Goal: Browse casually: Explore the website without a specific task or goal

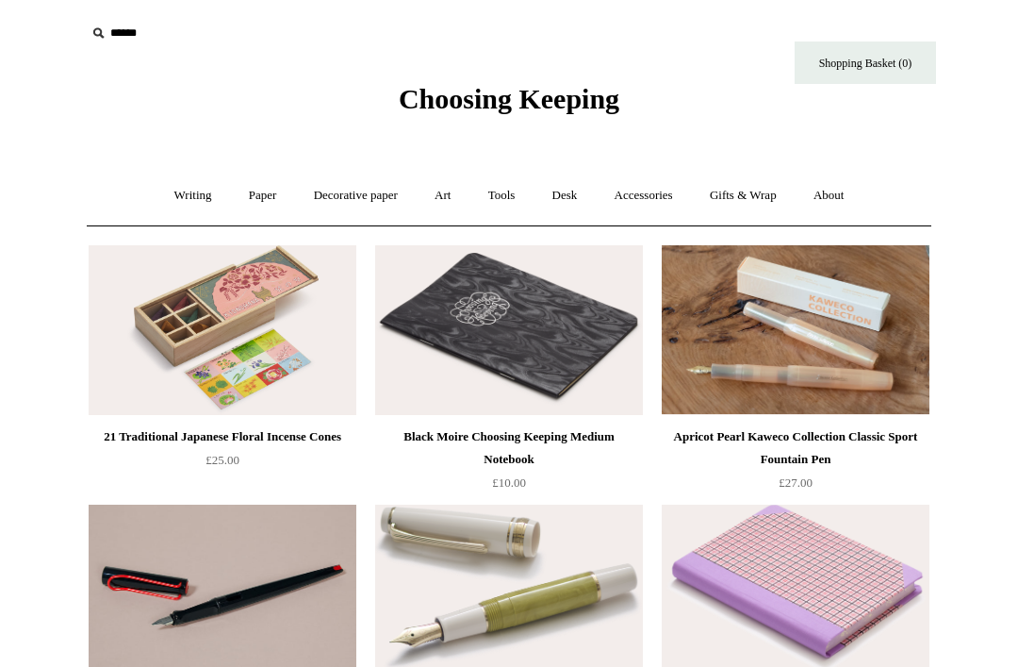
click at [642, 199] on link "Accessories +" at bounding box center [644, 196] width 92 height 50
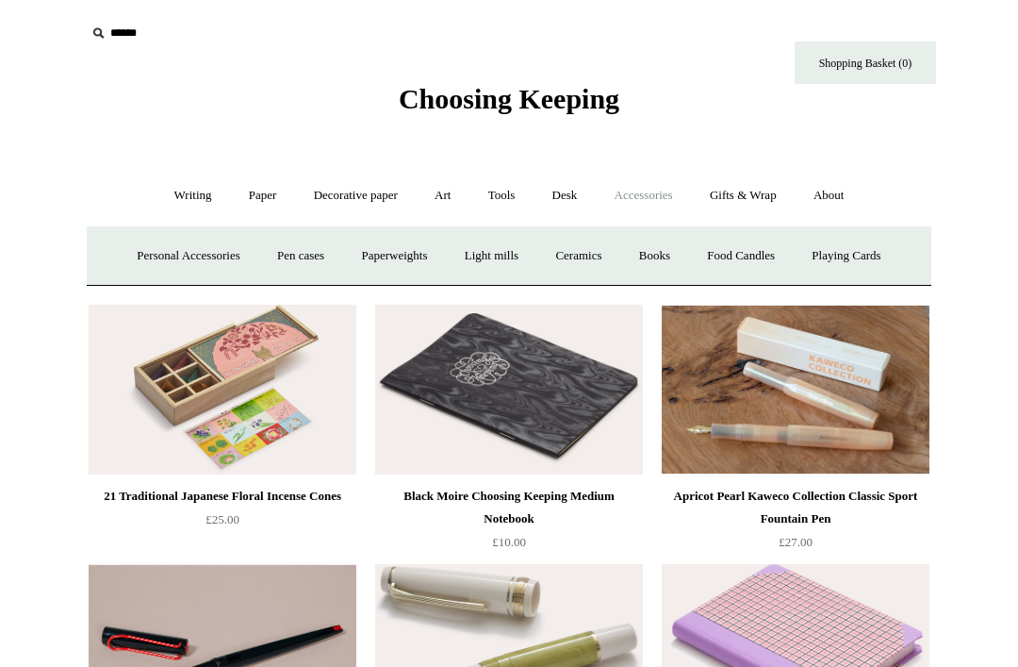
click at [591, 258] on link "Ceramics +" at bounding box center [578, 256] width 80 height 50
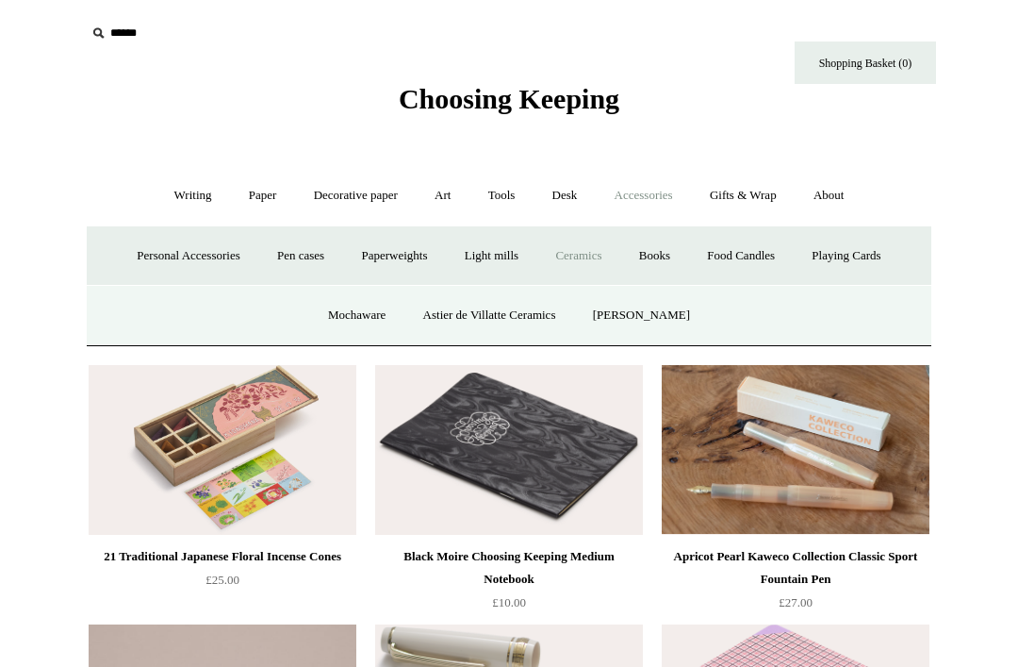
click at [358, 333] on link "Mochaware" at bounding box center [356, 315] width 91 height 50
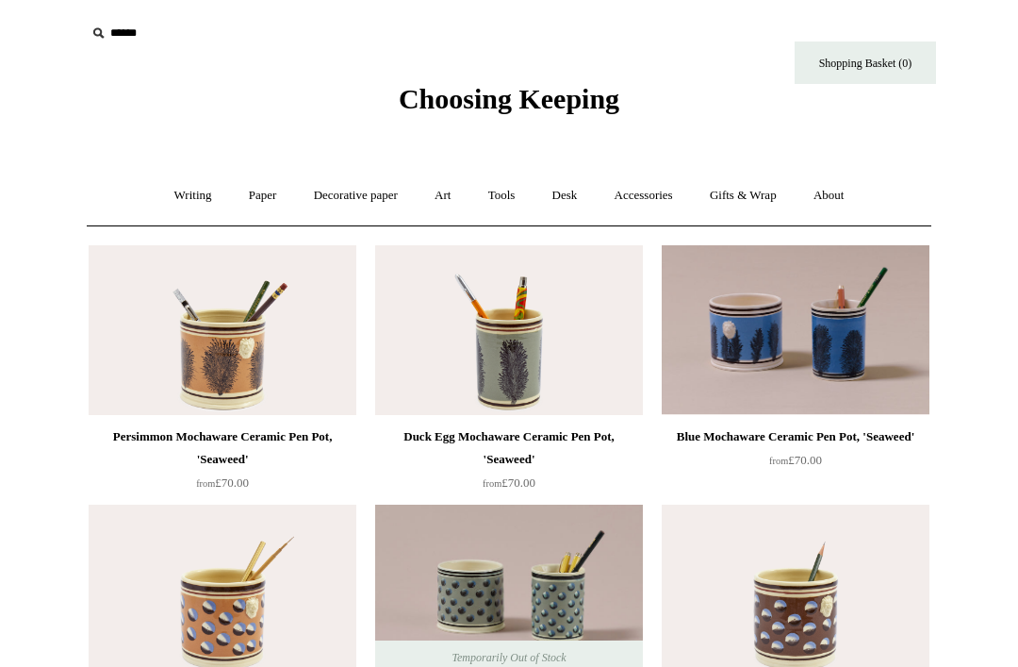
click at [650, 191] on link "Accessories +" at bounding box center [644, 196] width 92 height 50
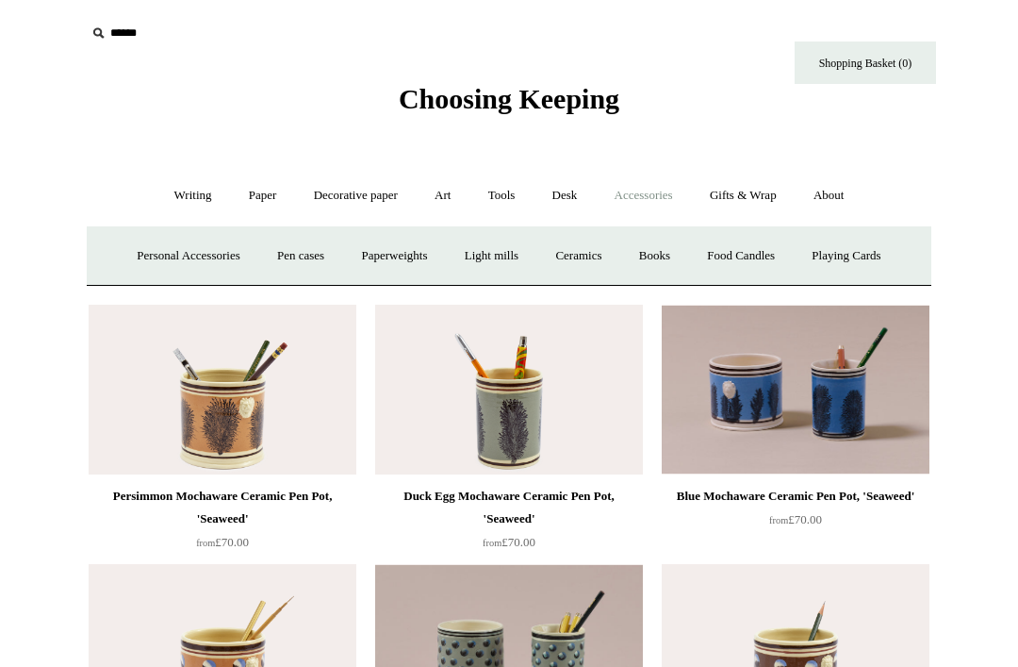
click at [584, 254] on link "Ceramics +" at bounding box center [578, 256] width 80 height 50
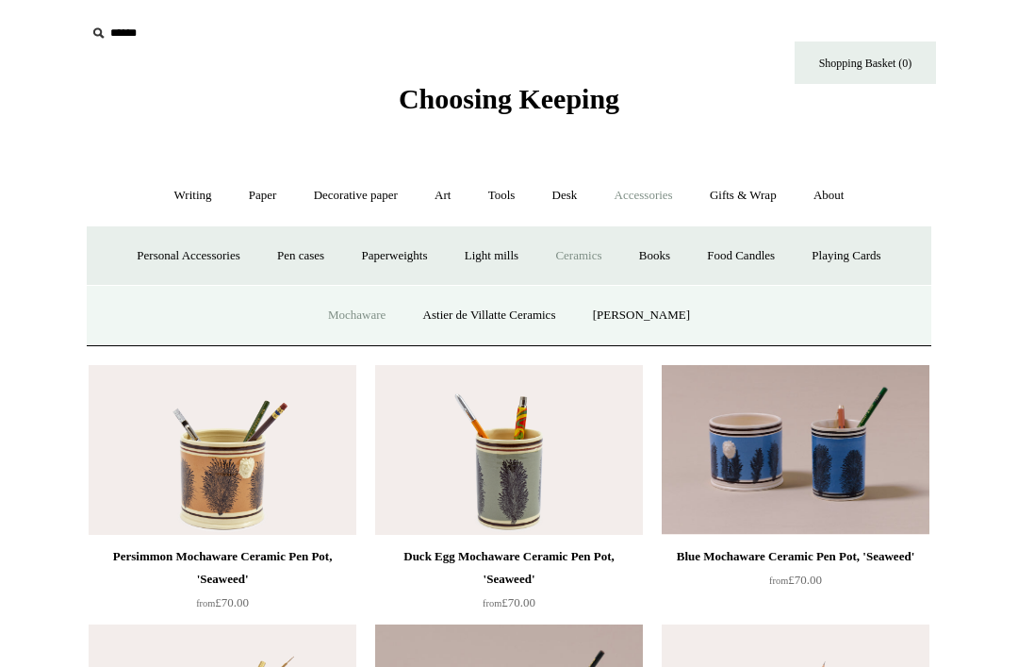
click at [526, 311] on link "Astier de Villatte Ceramics" at bounding box center [489, 315] width 167 height 50
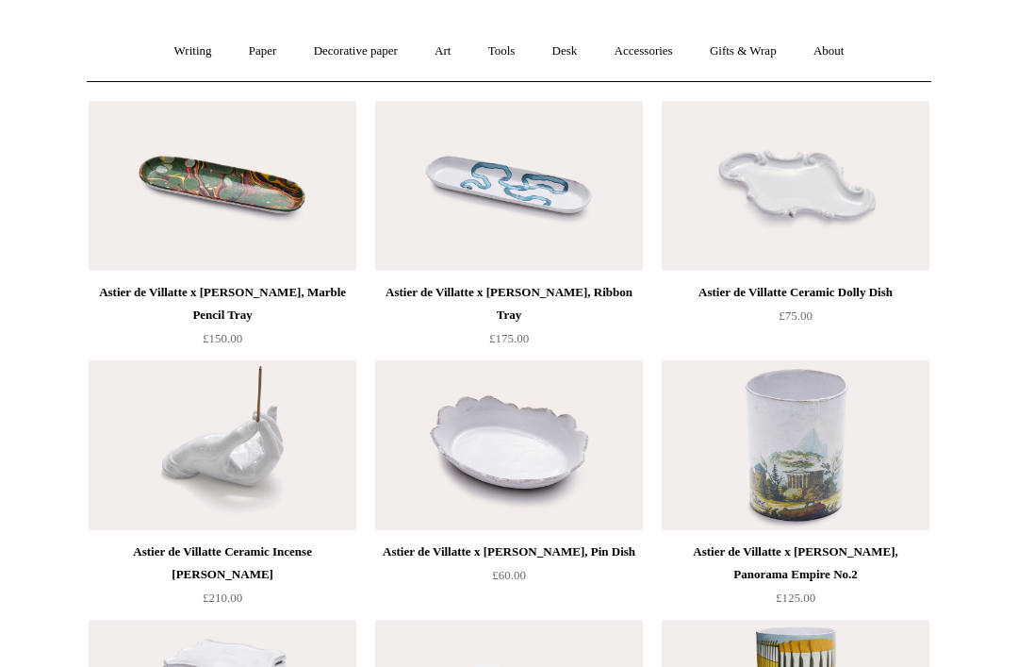
scroll to position [81, 0]
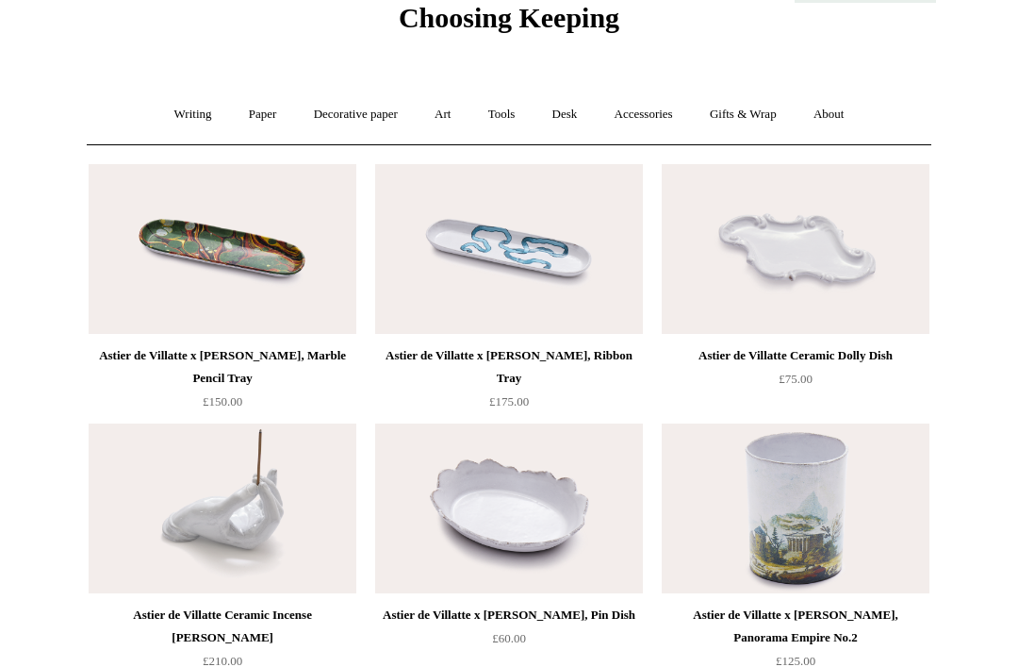
click at [661, 123] on link "Accessories +" at bounding box center [644, 115] width 92 height 50
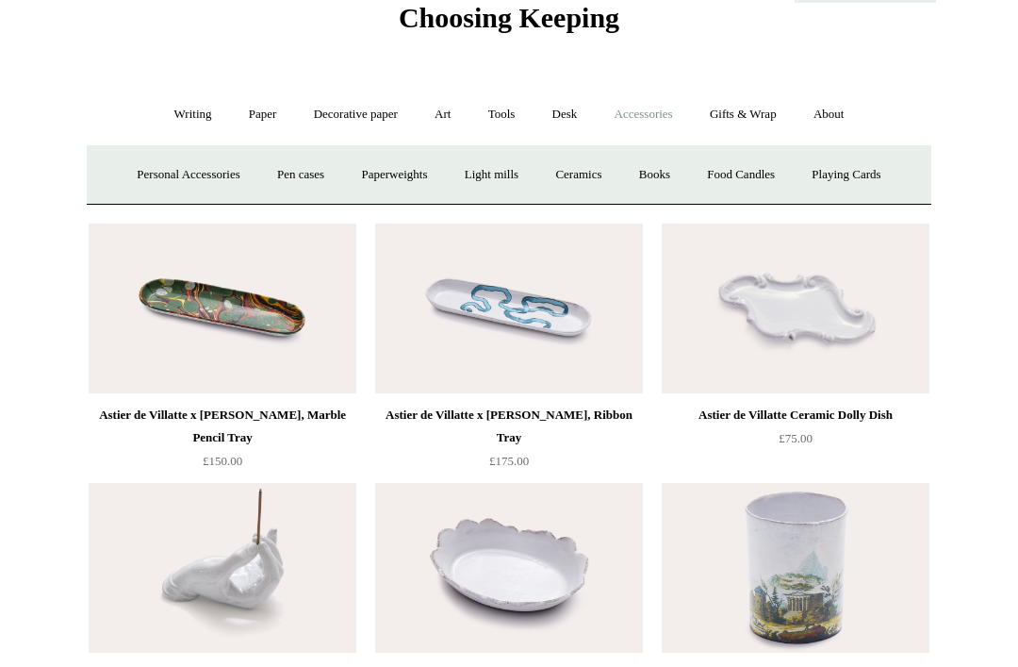
click at [579, 178] on link "Ceramics +" at bounding box center [578, 175] width 80 height 50
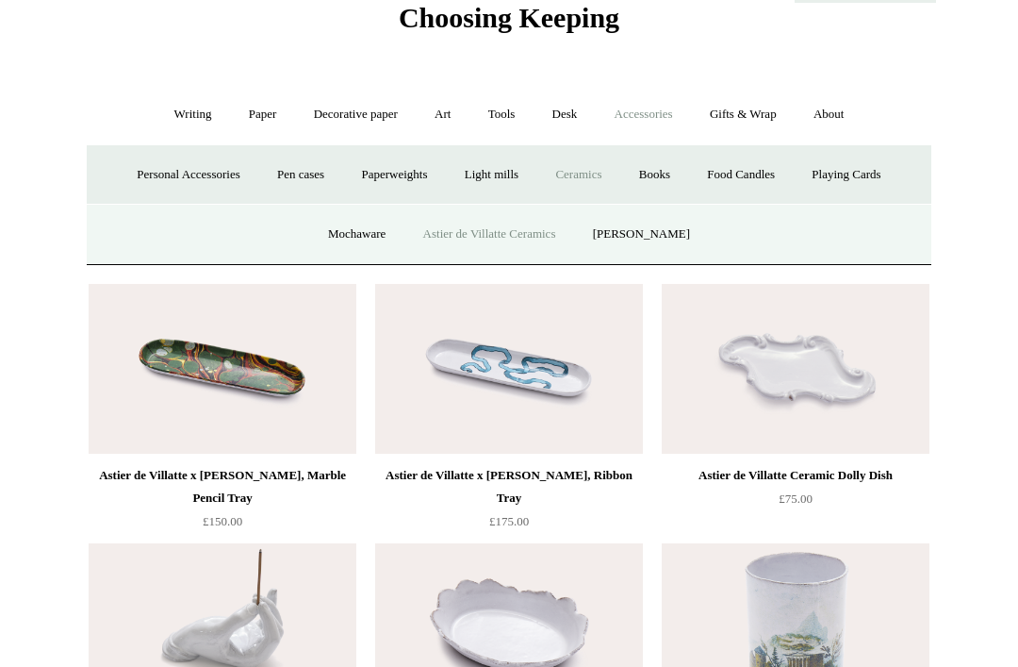
click at [656, 227] on link "[PERSON_NAME]" at bounding box center [641, 234] width 131 height 50
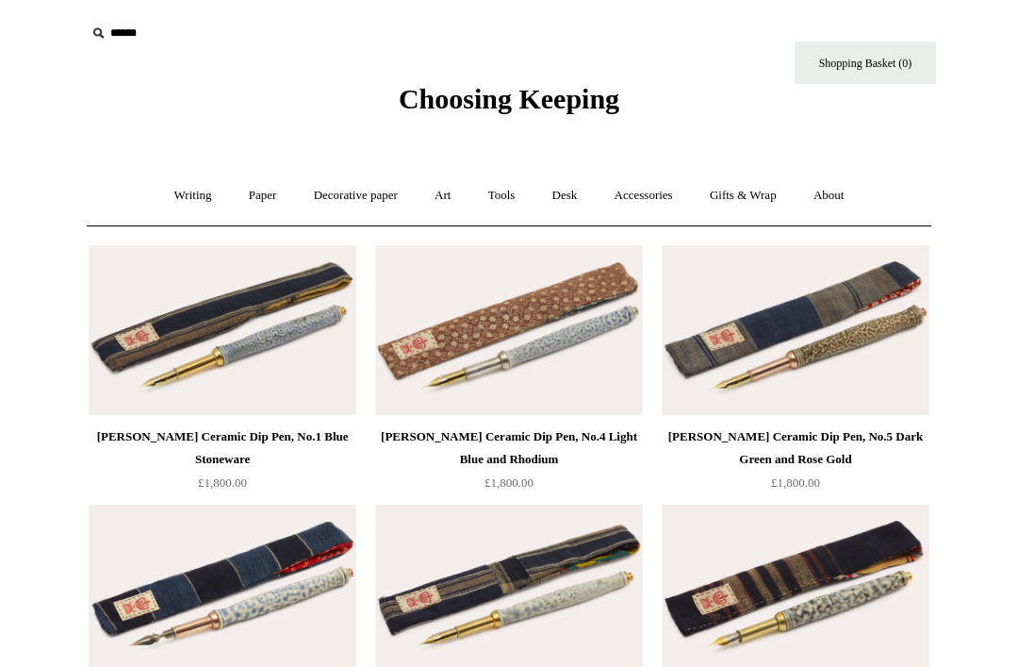
click at [250, 185] on link "Paper +" at bounding box center [263, 196] width 62 height 50
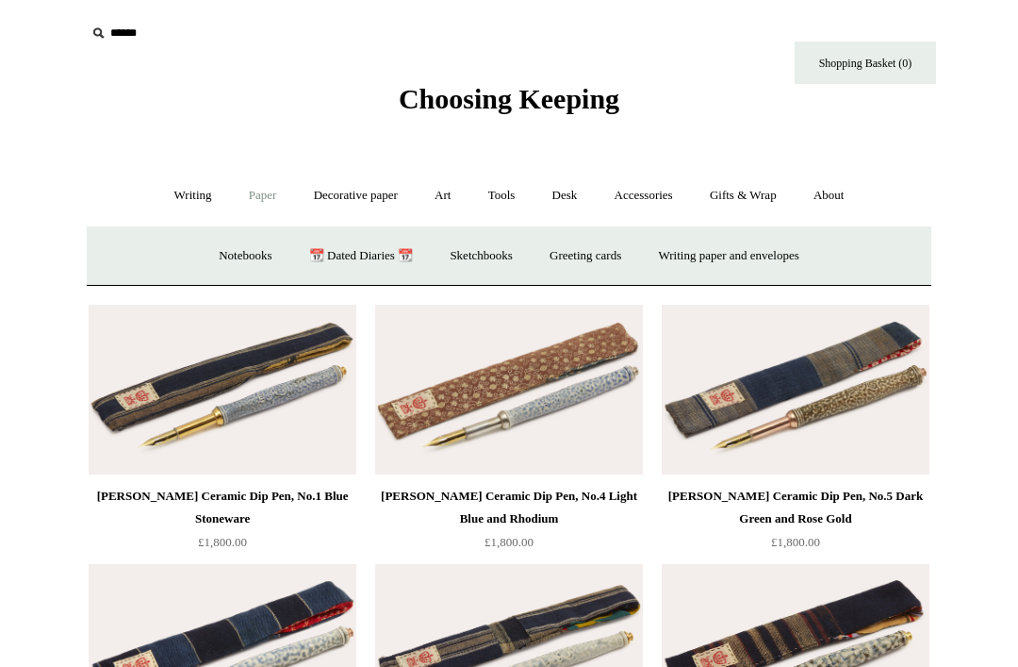
click at [579, 272] on link "Greeting cards +" at bounding box center [586, 256] width 106 height 50
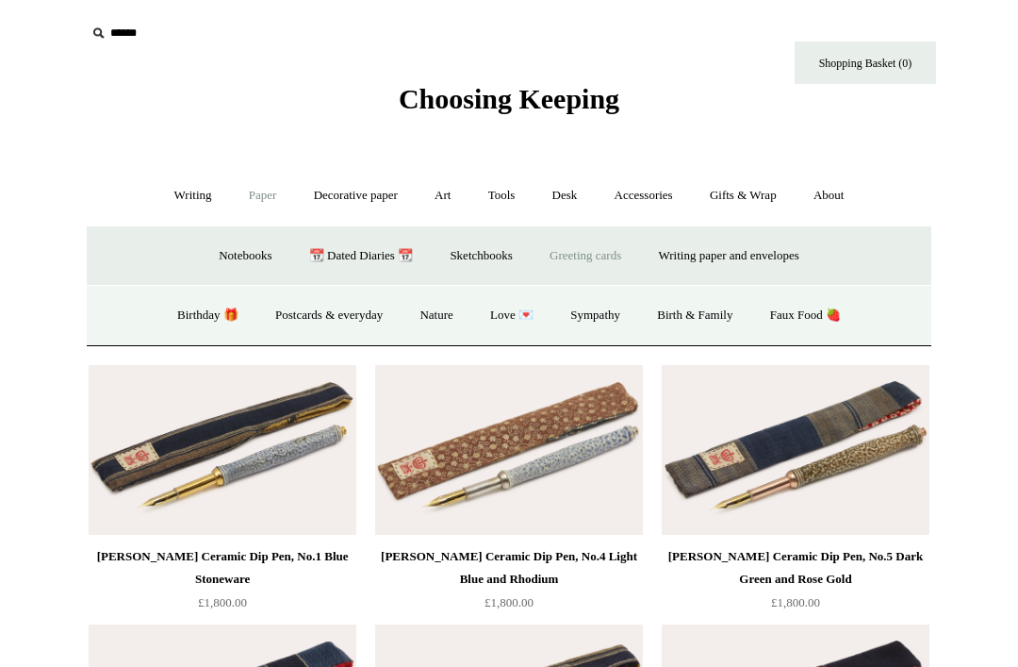
click at [425, 311] on link "Nature" at bounding box center [436, 315] width 67 height 50
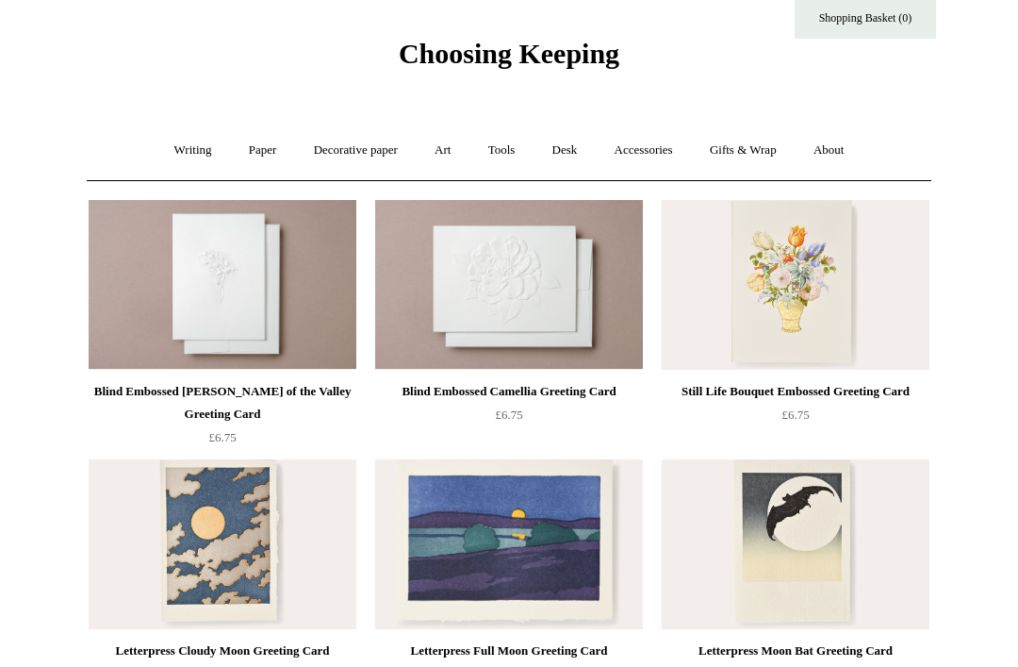
scroll to position [50, 0]
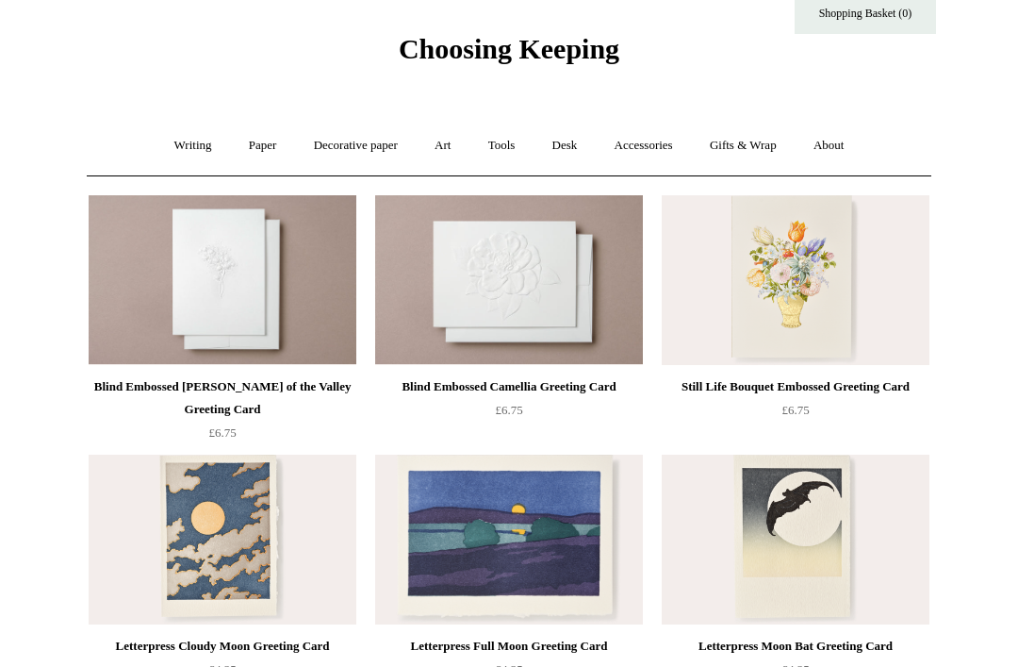
click at [260, 148] on link "Paper +" at bounding box center [263, 146] width 62 height 50
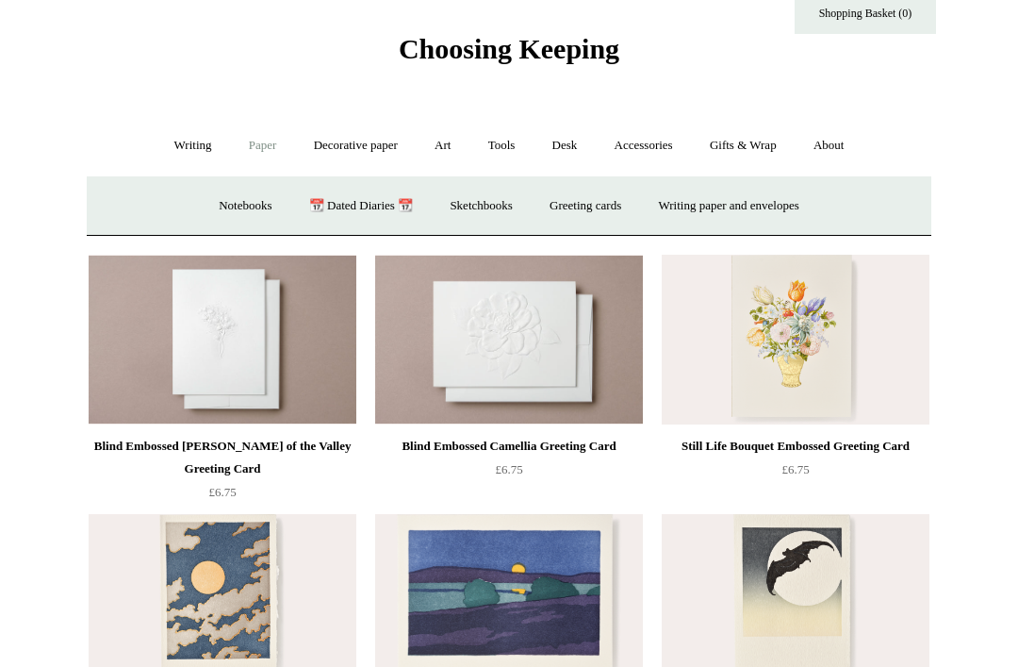
click at [562, 206] on link "Greeting cards +" at bounding box center [586, 206] width 106 height 50
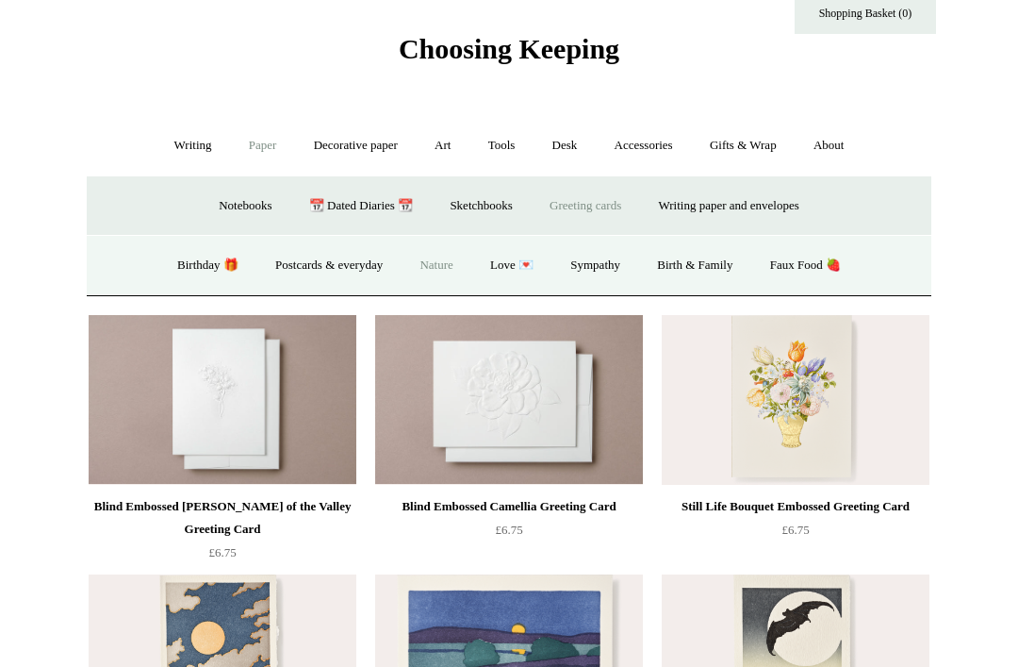
click at [177, 259] on link "Birthday 🎁" at bounding box center [207, 265] width 95 height 50
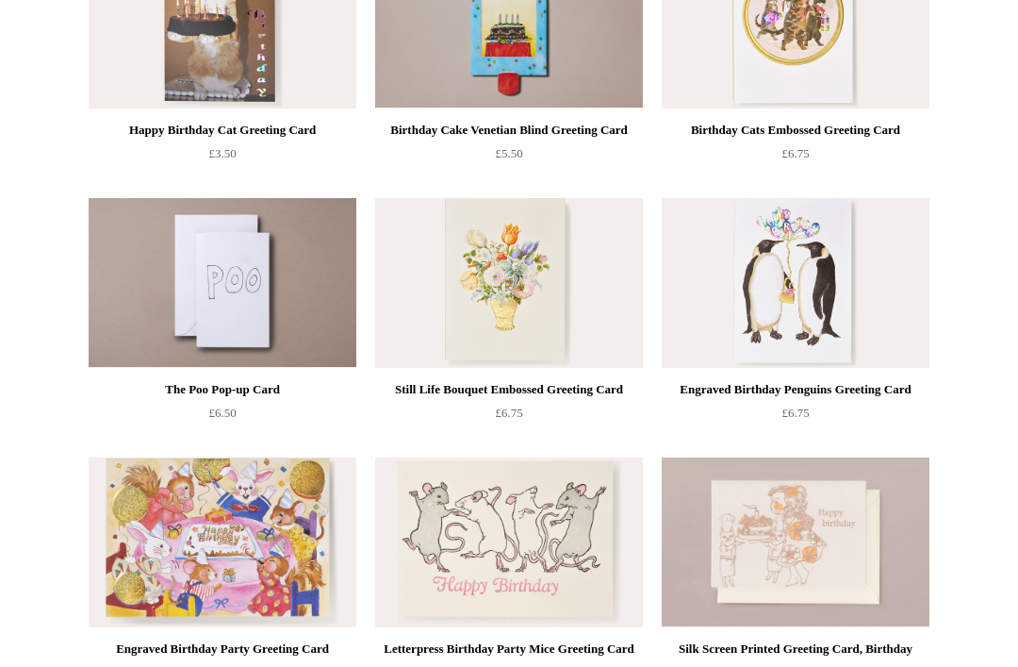
scroll to position [285, 0]
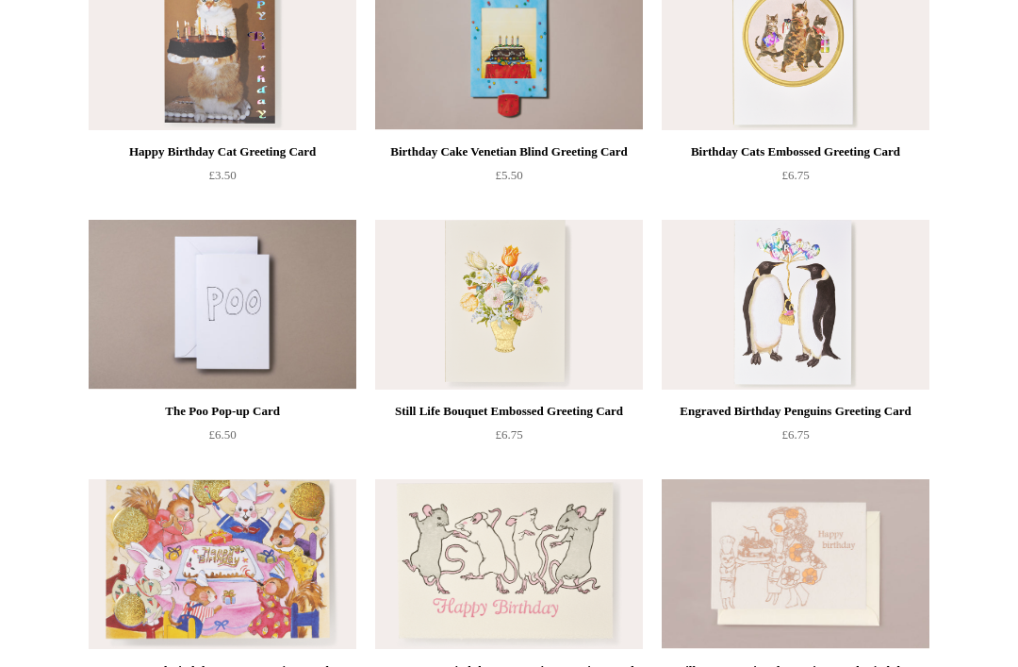
click at [747, 581] on img at bounding box center [796, 564] width 268 height 170
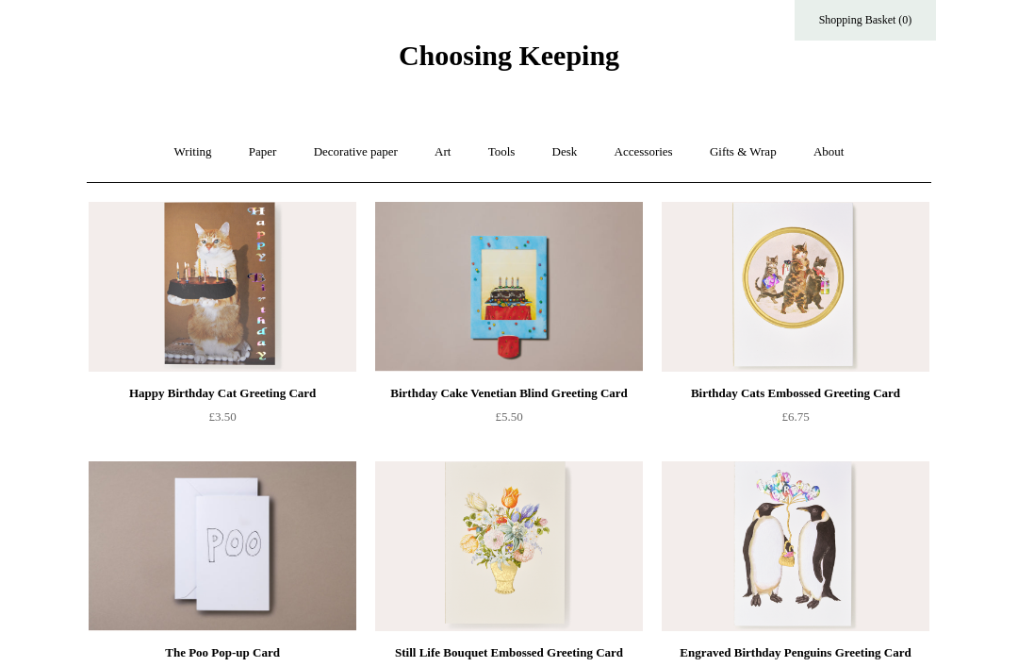
scroll to position [0, 0]
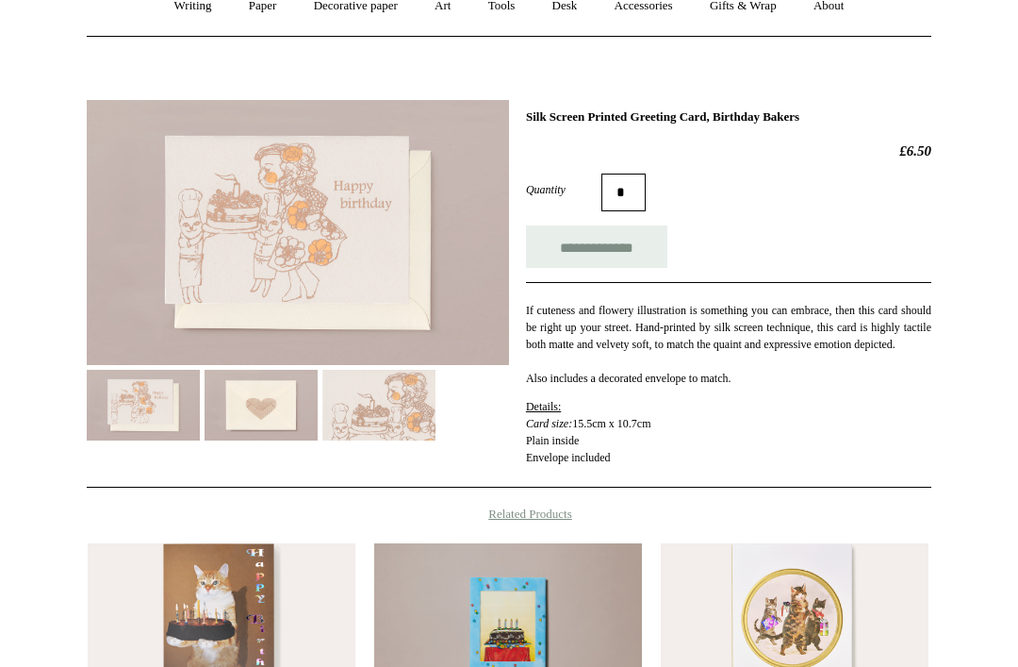
scroll to position [189, 0]
click at [256, 410] on img at bounding box center [261, 405] width 113 height 71
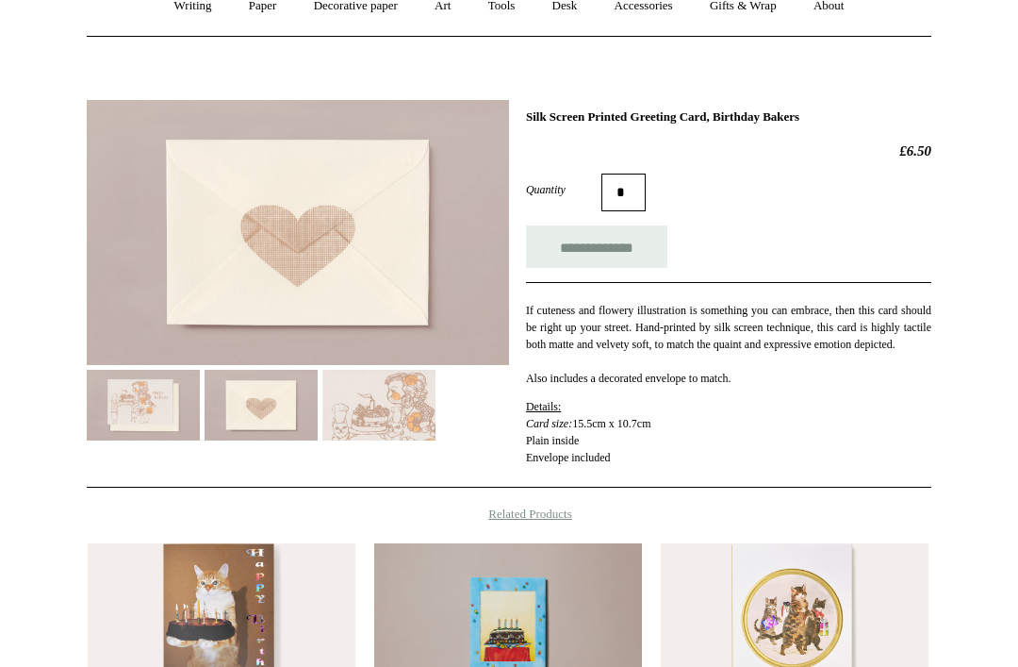
click at [391, 418] on img at bounding box center [378, 405] width 113 height 71
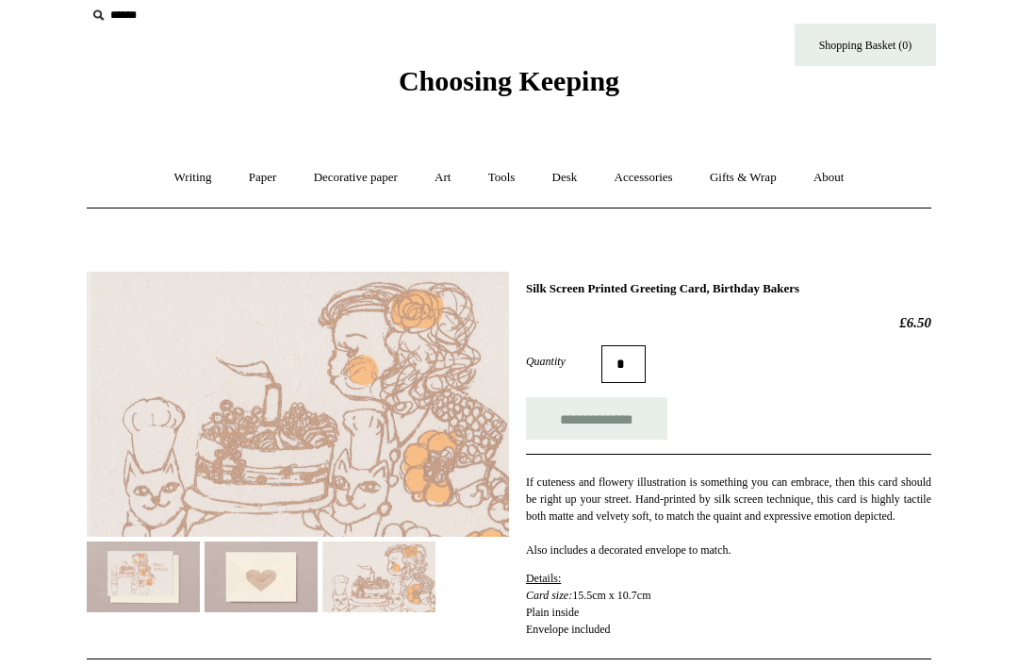
scroll to position [0, 0]
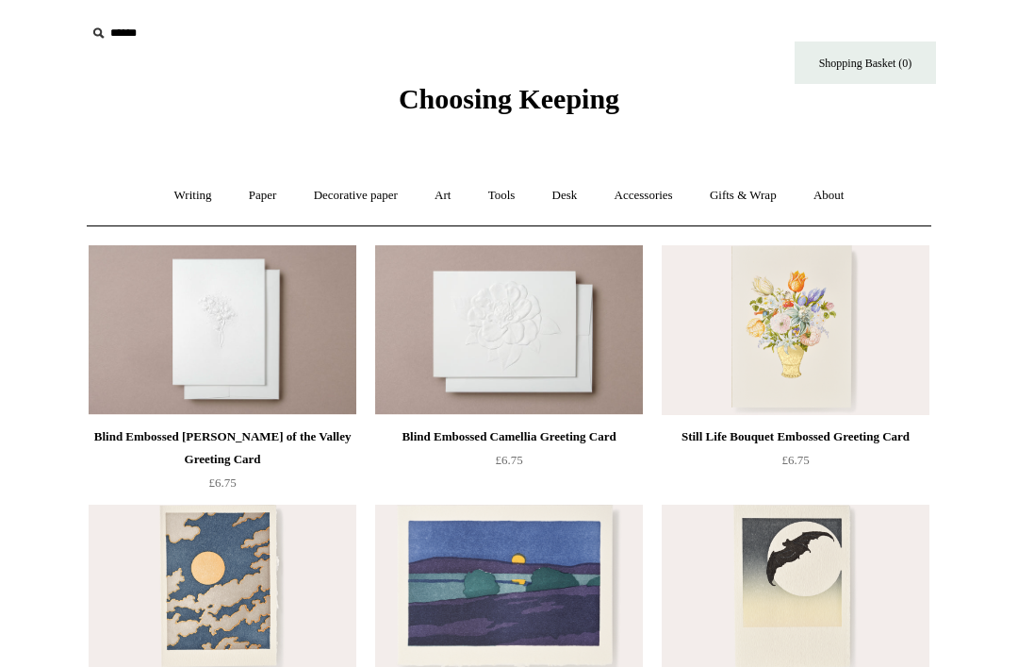
scroll to position [50, 0]
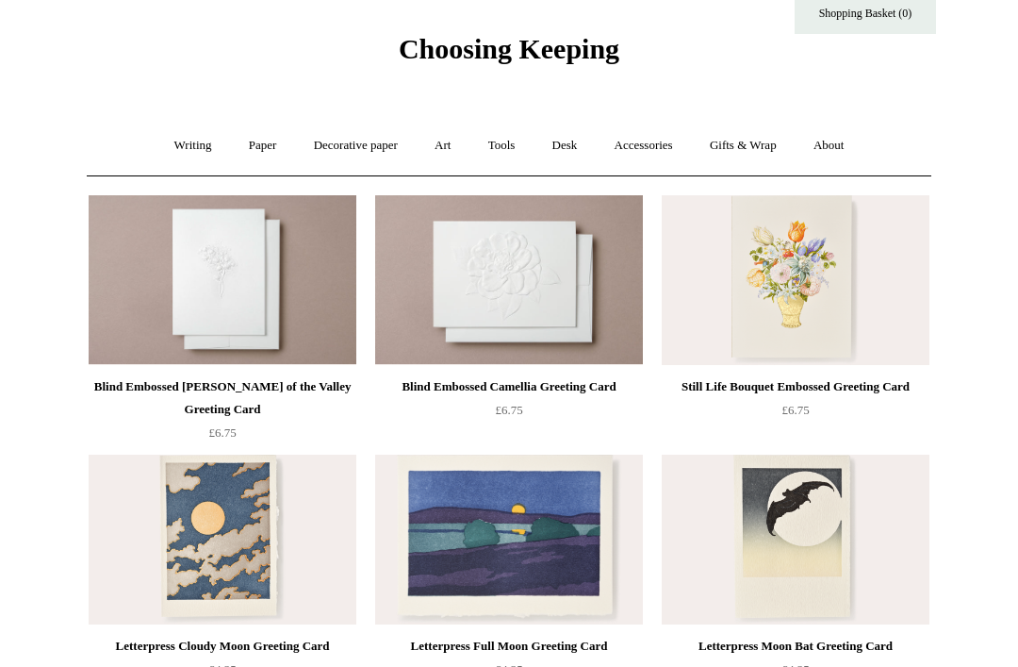
click at [256, 142] on link "Paper +" at bounding box center [263, 146] width 62 height 50
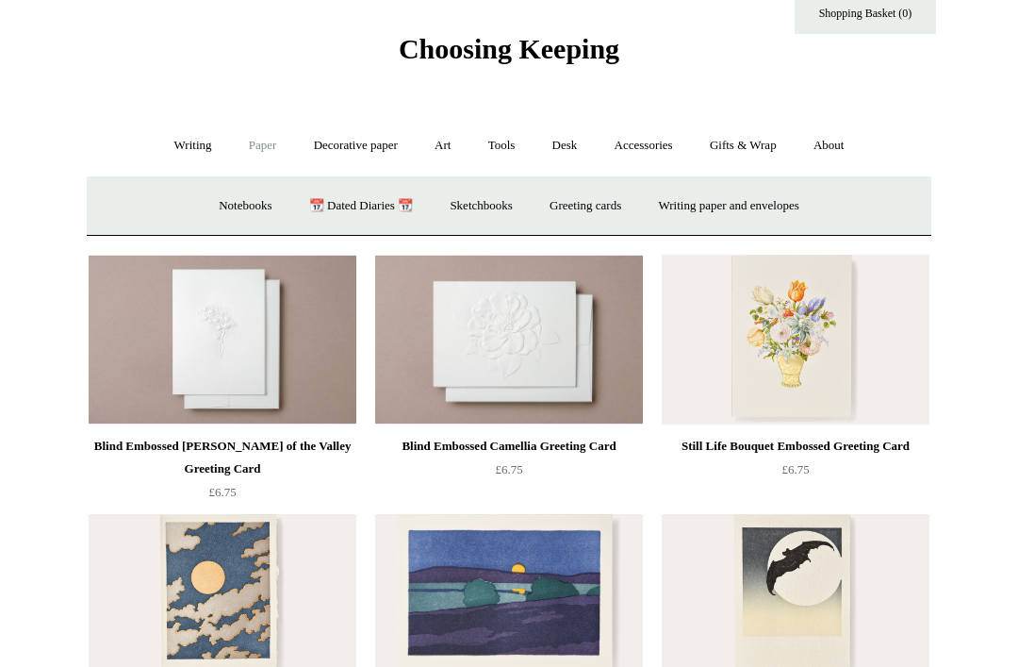
click at [575, 206] on link "Greeting cards +" at bounding box center [586, 206] width 106 height 50
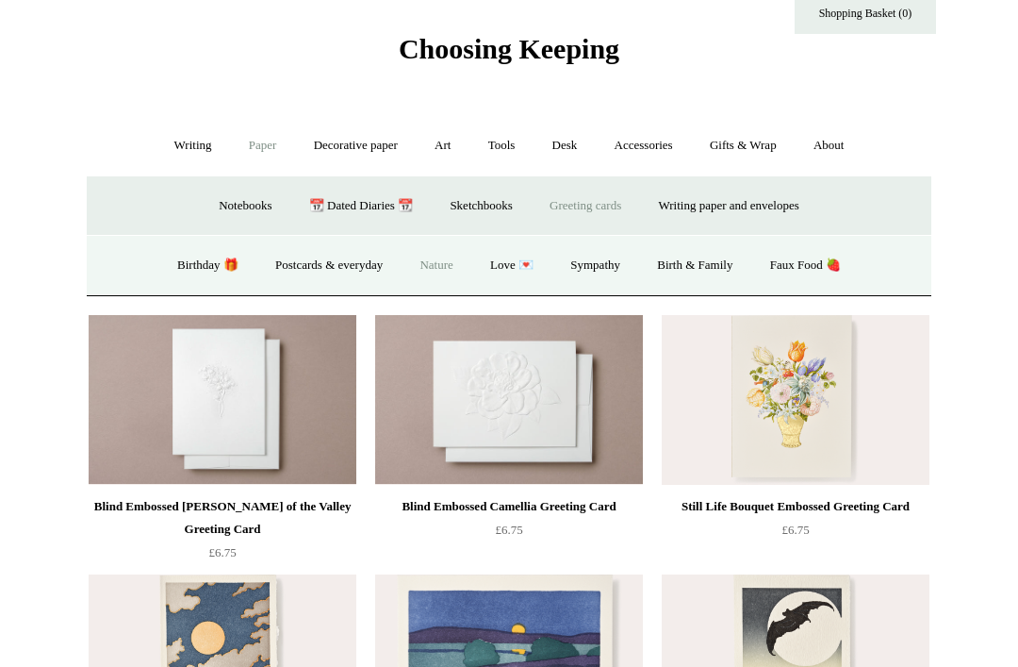
click at [305, 268] on link "Postcards & everyday" at bounding box center [328, 265] width 141 height 50
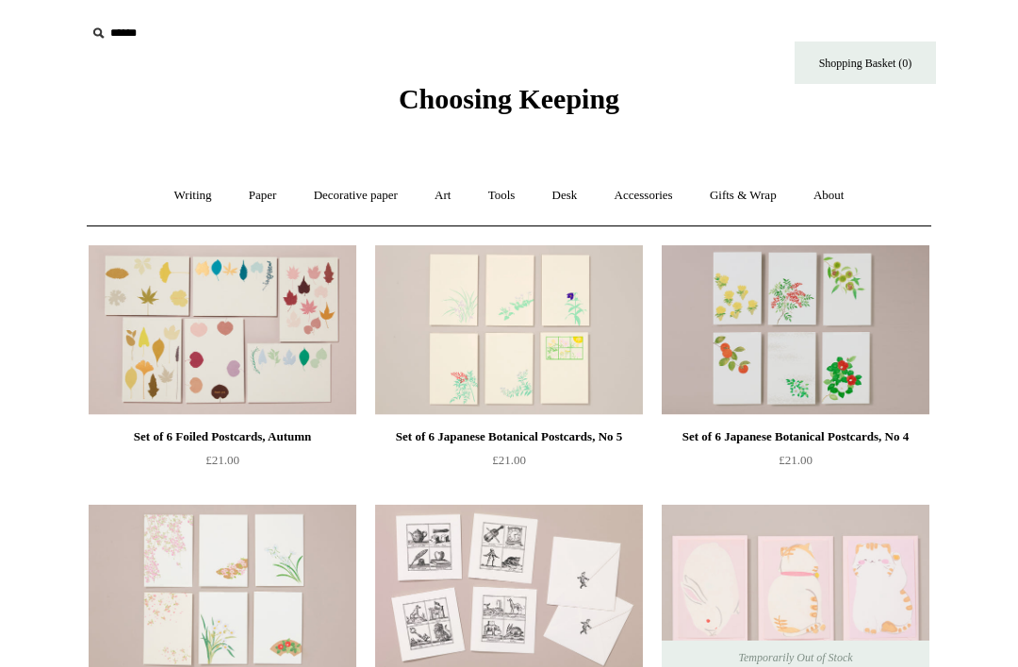
click at [252, 194] on link "Paper +" at bounding box center [263, 196] width 62 height 50
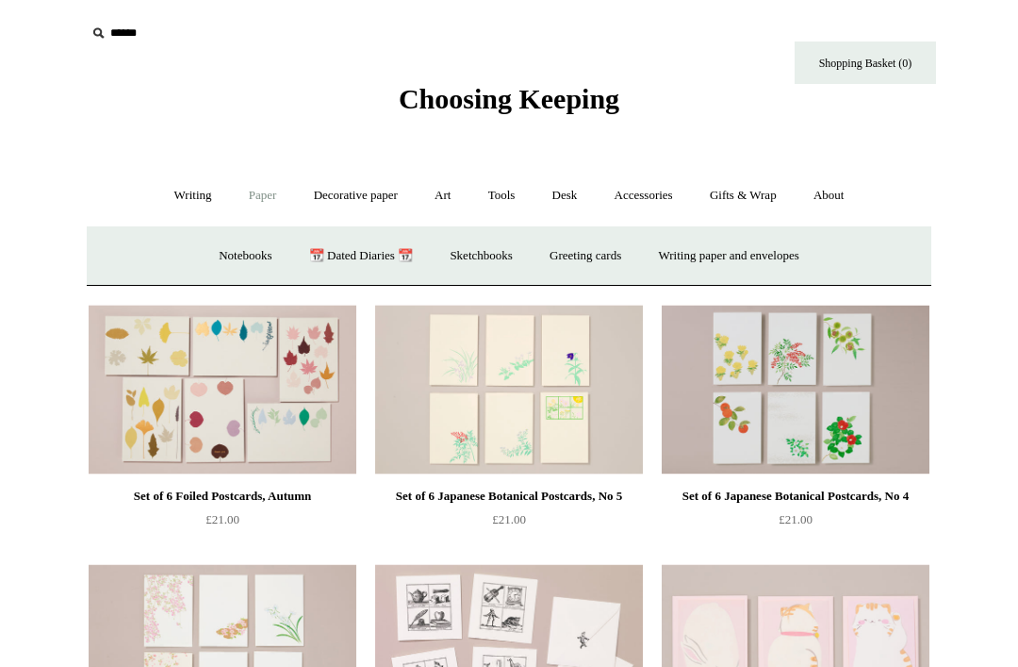
click at [577, 252] on link "Greeting cards +" at bounding box center [586, 256] width 106 height 50
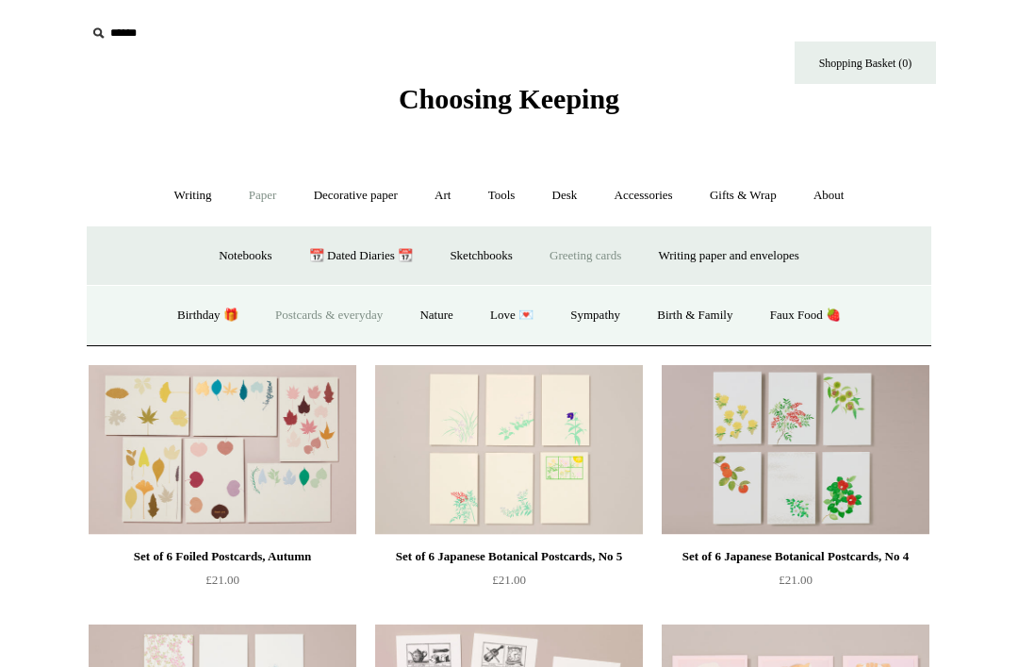
click at [517, 307] on link "Love 💌" at bounding box center [511, 315] width 77 height 50
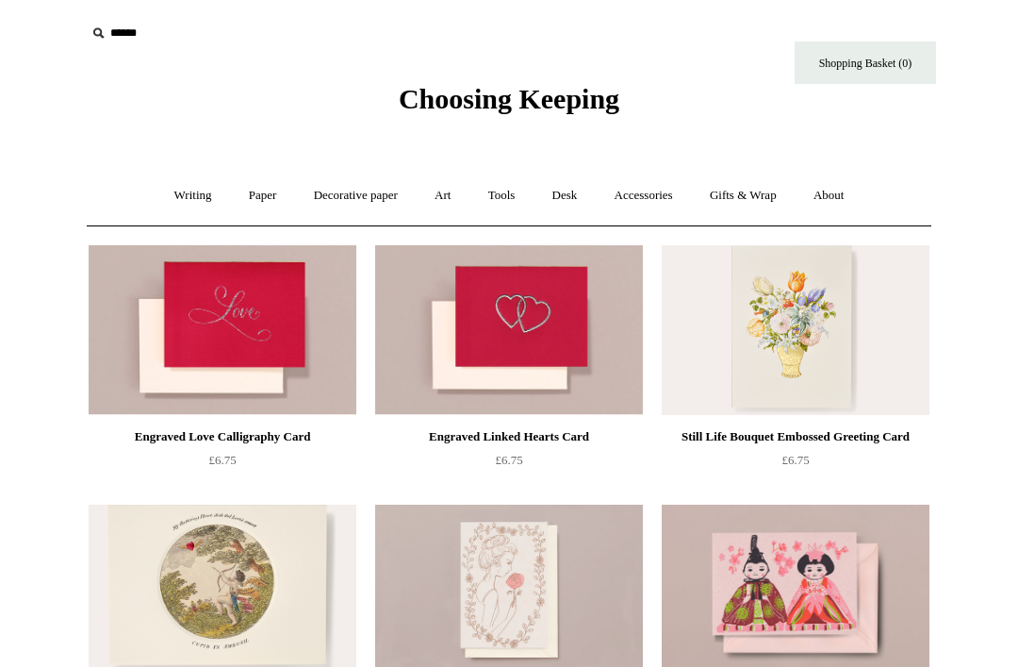
click at [255, 201] on link "Paper +" at bounding box center [263, 196] width 62 height 50
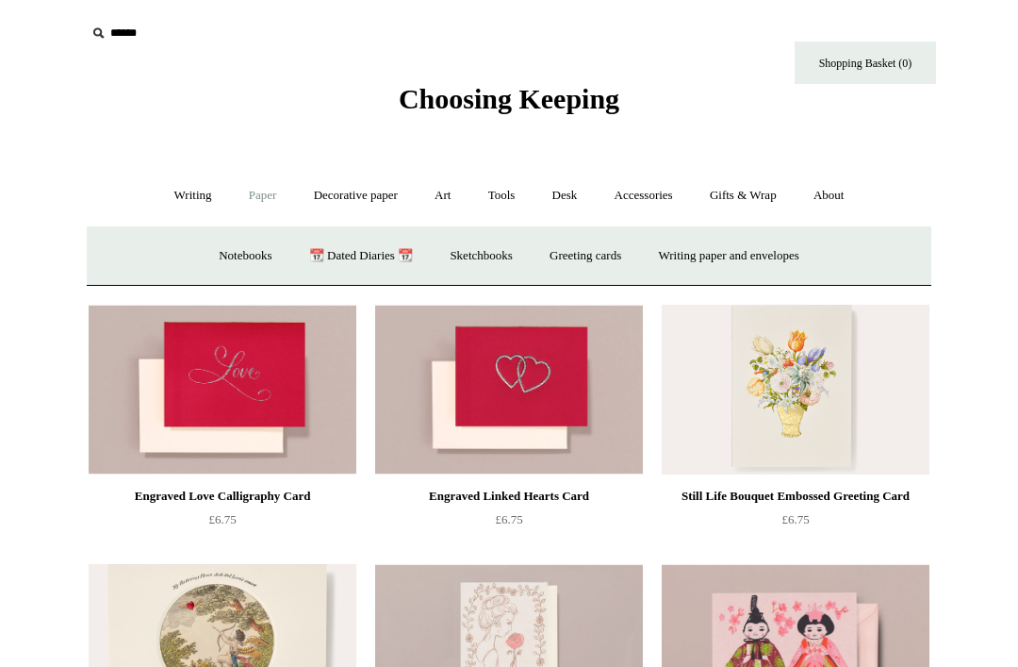
click at [577, 256] on link "Greeting cards +" at bounding box center [586, 256] width 106 height 50
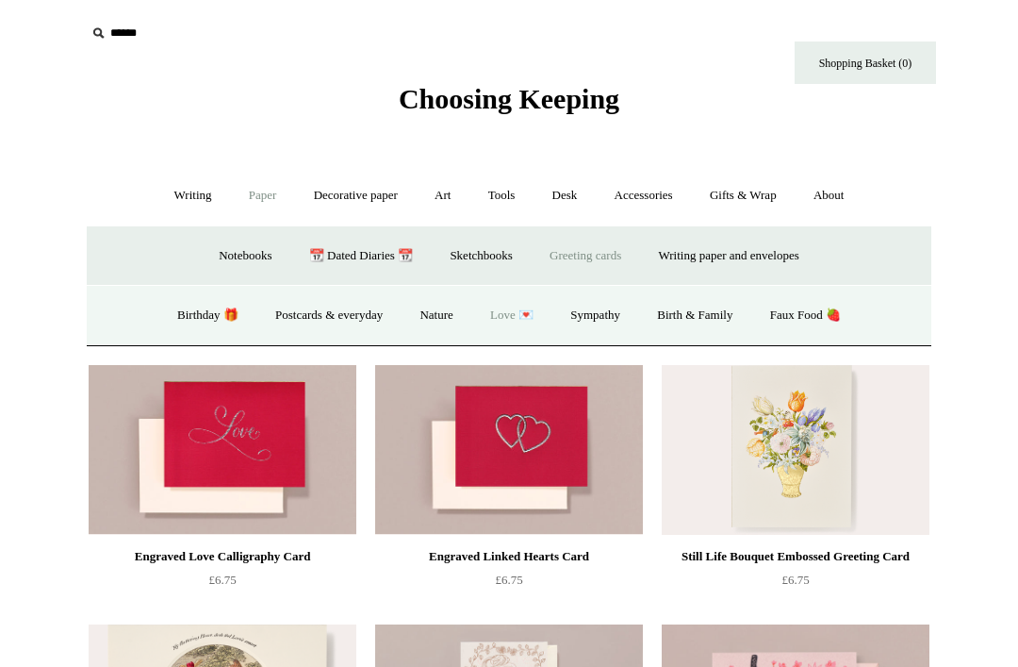
click at [690, 324] on link "Birth & Family" at bounding box center [694, 315] width 109 height 50
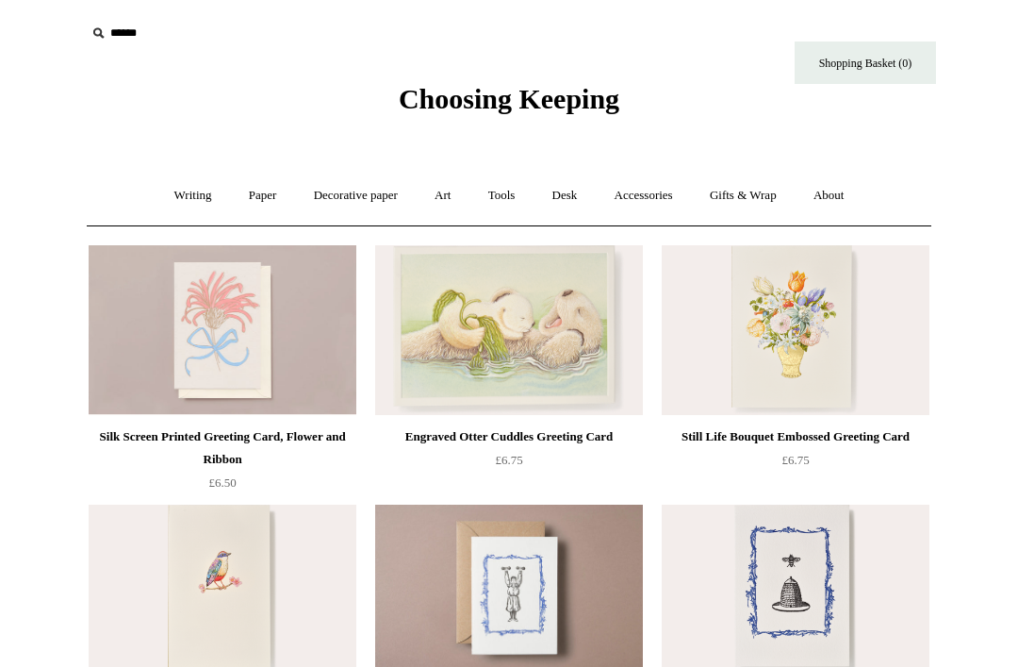
click at [257, 200] on link "Paper +" at bounding box center [263, 196] width 62 height 50
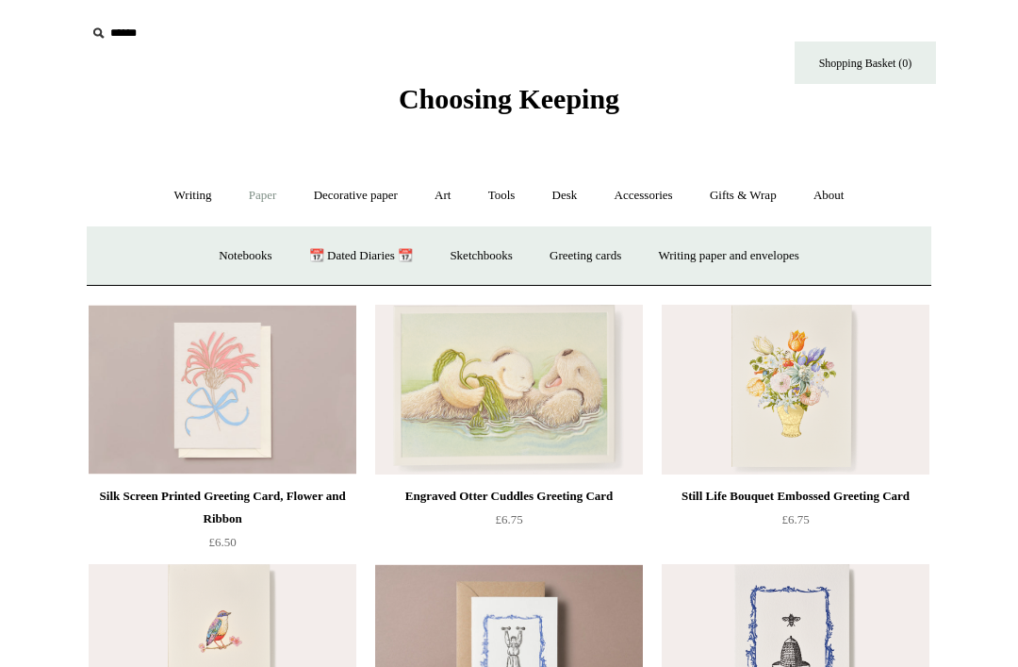
click at [570, 262] on link "Greeting cards +" at bounding box center [586, 256] width 106 height 50
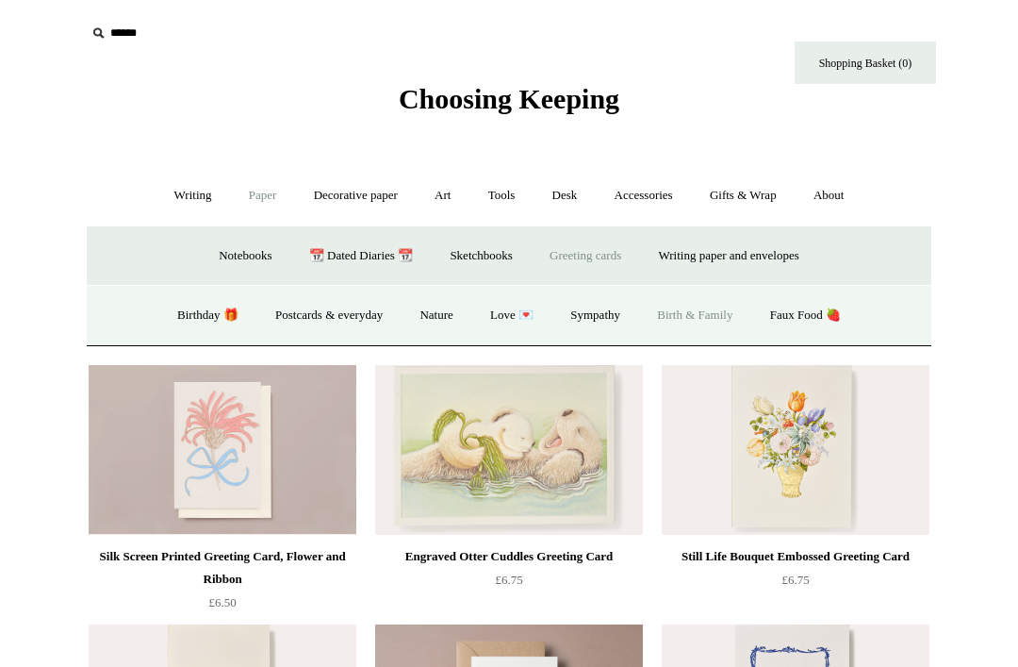
click at [797, 311] on link "Faux Food 🍓" at bounding box center [805, 315] width 105 height 50
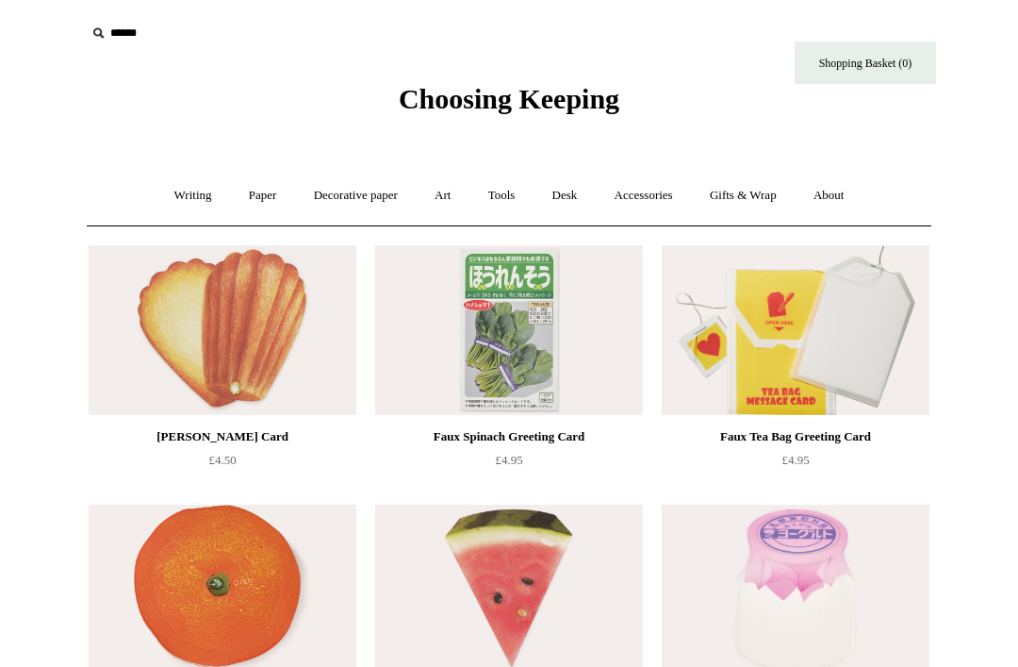
click at [252, 197] on link "Paper +" at bounding box center [263, 196] width 62 height 50
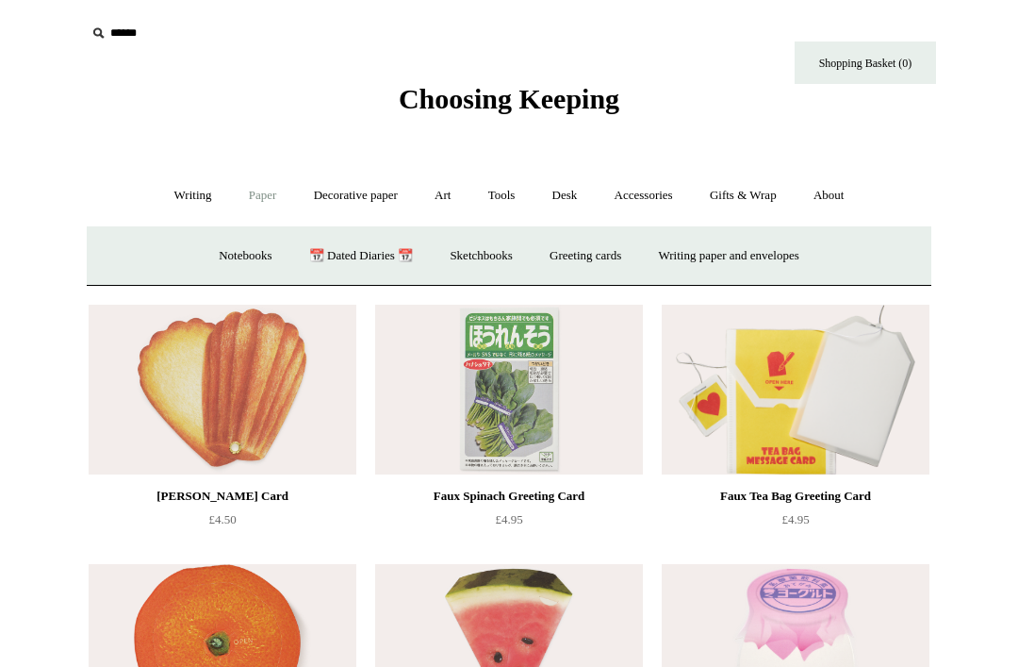
click at [706, 254] on link "Writing paper and envelopes +" at bounding box center [729, 256] width 174 height 50
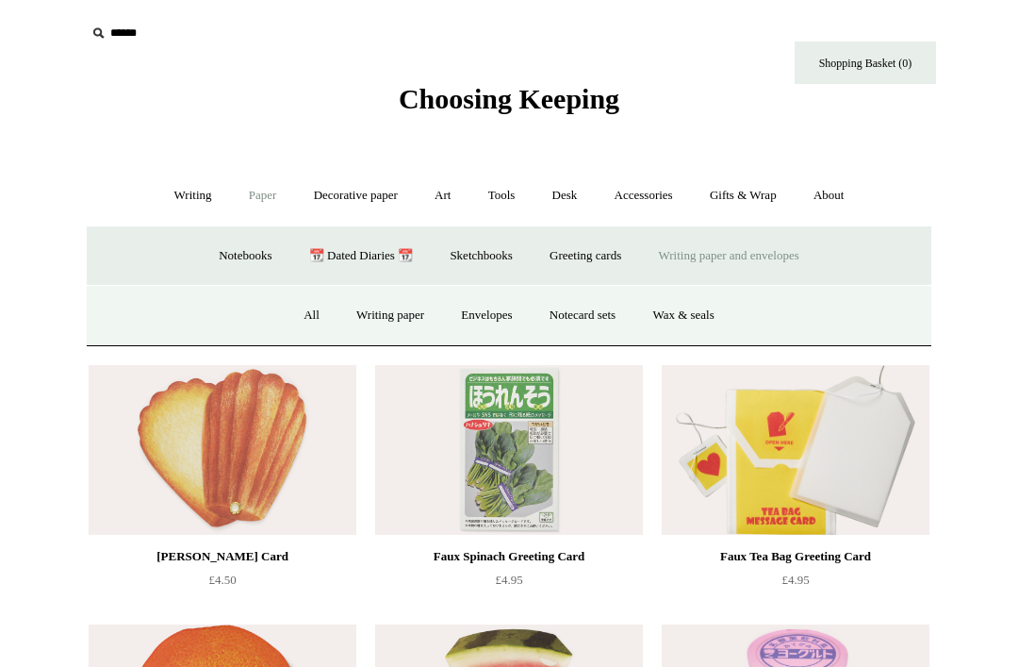
click at [297, 319] on link "All" at bounding box center [312, 315] width 50 height 50
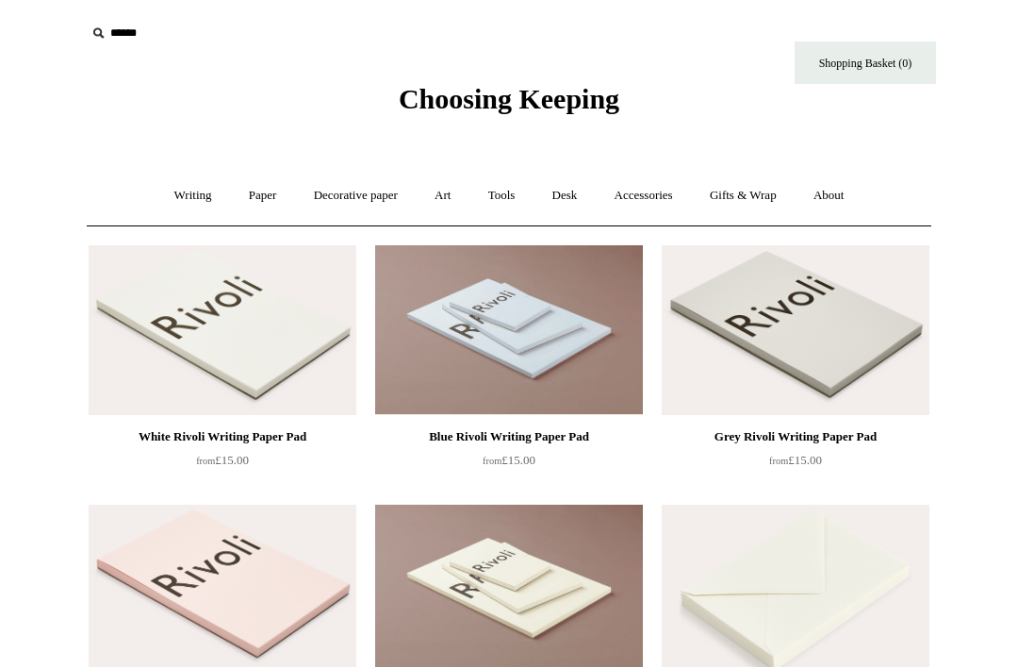
click at [321, 195] on link "Decorative paper +" at bounding box center [356, 196] width 118 height 50
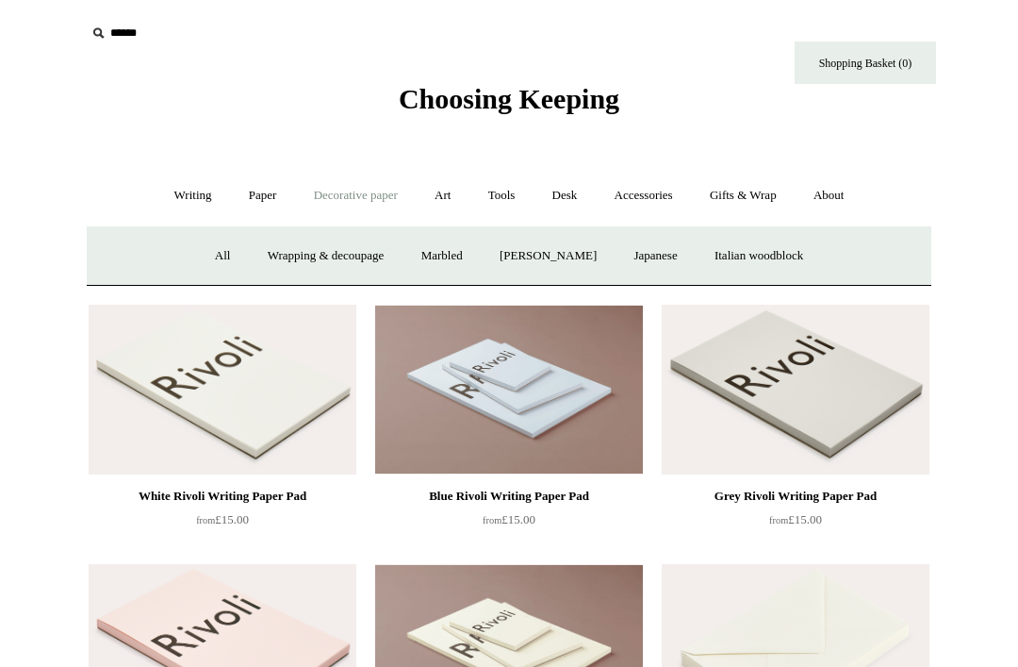
click at [644, 254] on link "Japanese" at bounding box center [655, 256] width 77 height 50
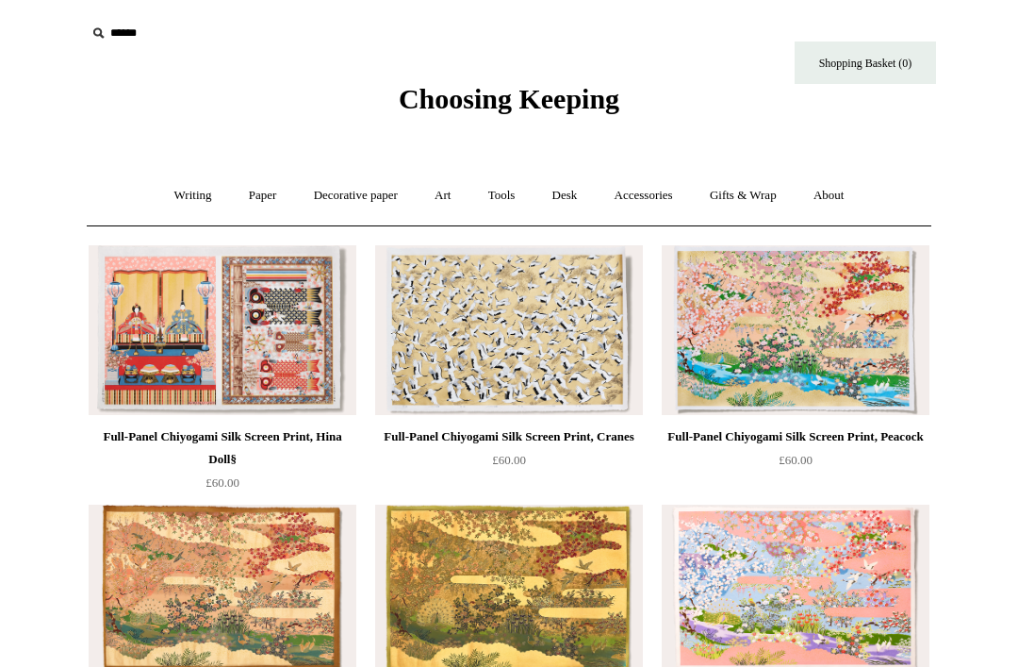
click at [452, 198] on link "Art +" at bounding box center [443, 196] width 50 height 50
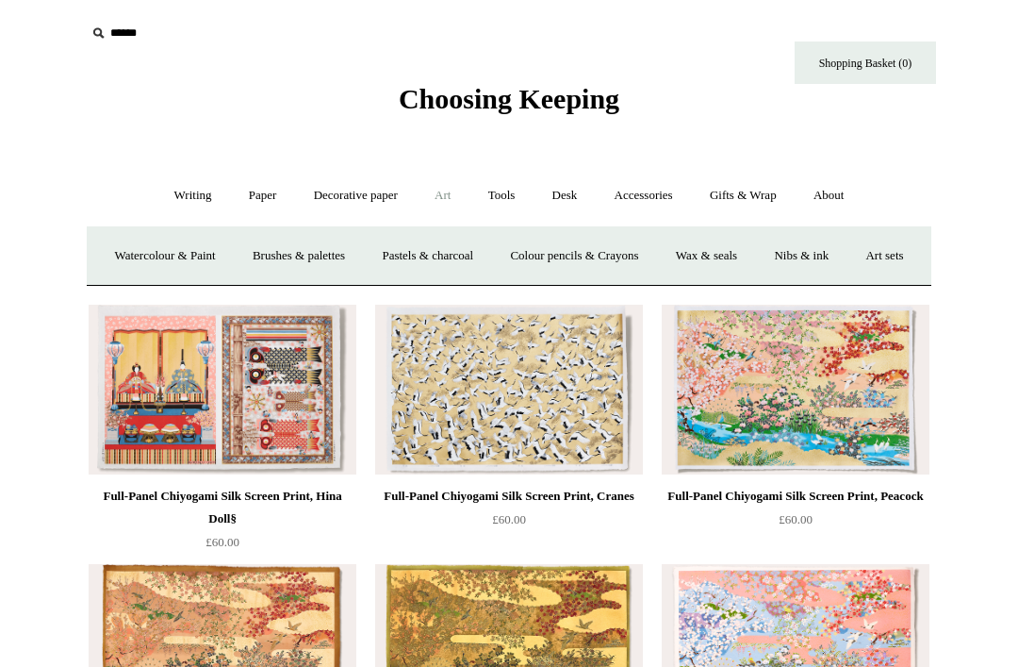
click at [173, 256] on link "Watercolour & Paint" at bounding box center [164, 256] width 135 height 50
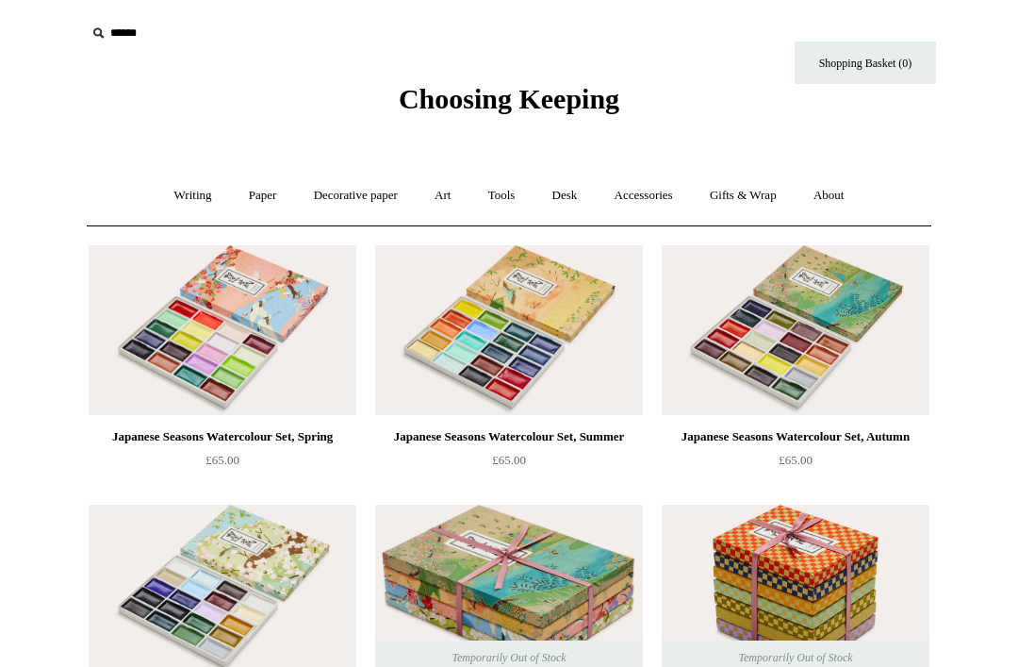
click at [445, 203] on link "Art +" at bounding box center [443, 196] width 50 height 50
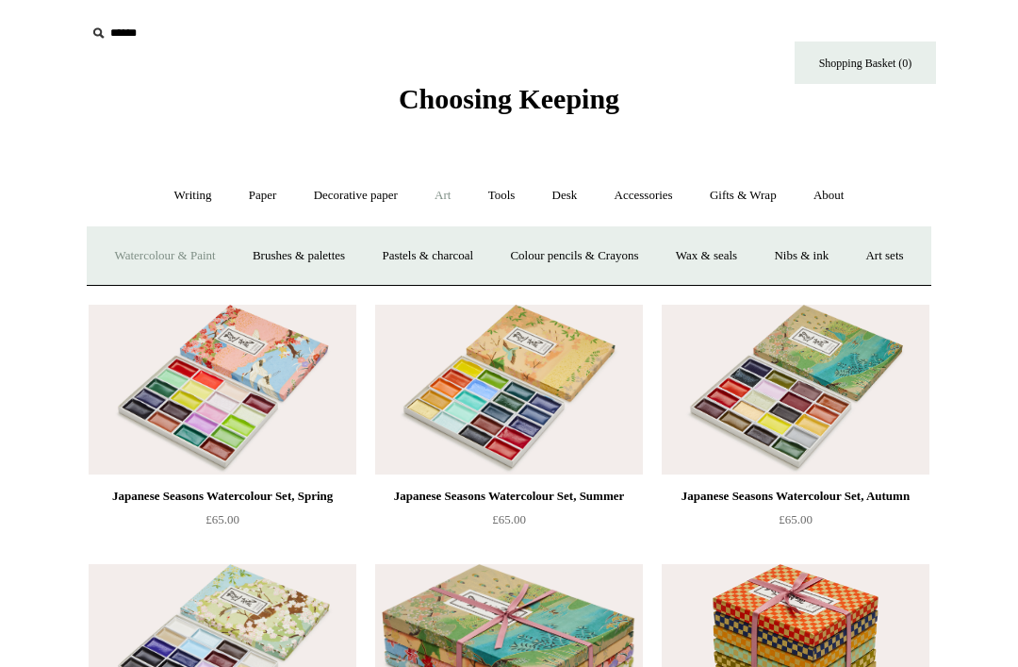
click at [441, 260] on link "Pastels & charcoal" at bounding box center [427, 256] width 125 height 50
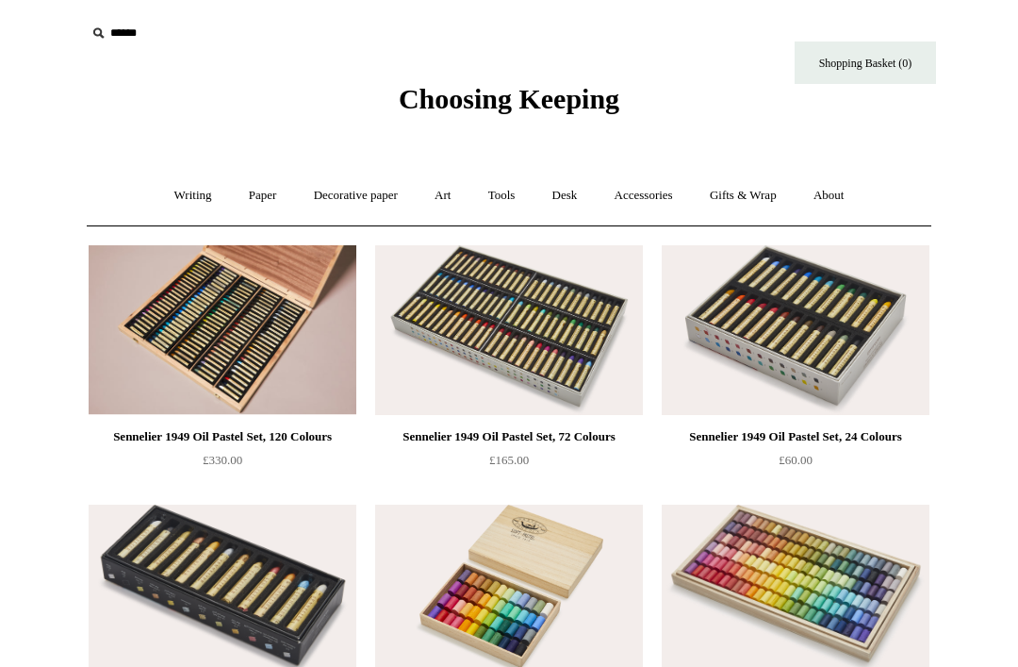
click at [522, 188] on link "Tools +" at bounding box center [501, 196] width 61 height 50
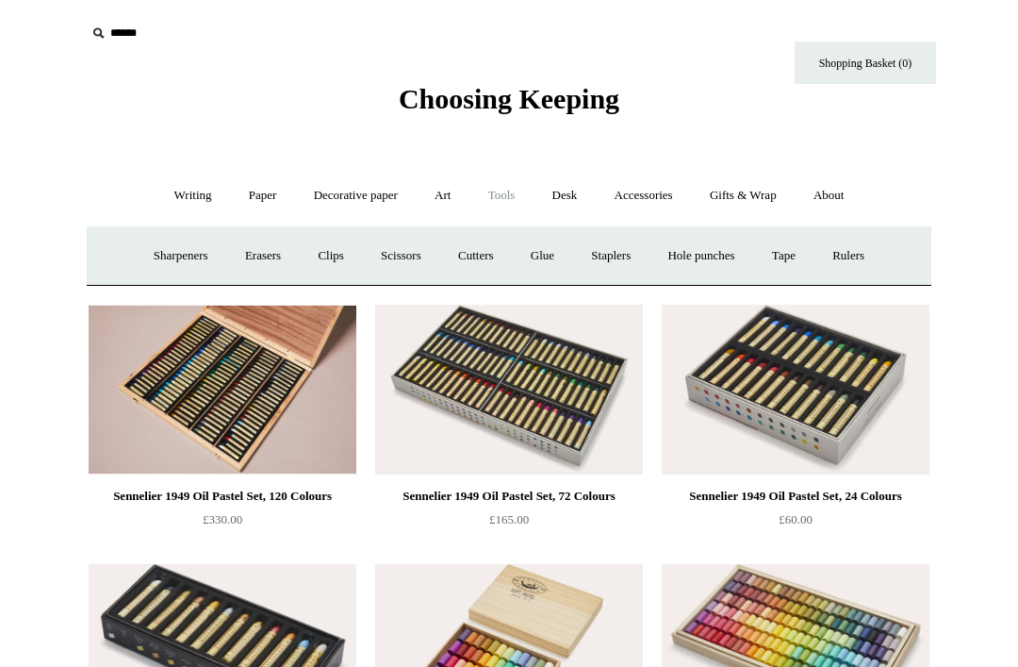
click at [548, 255] on link "Glue" at bounding box center [543, 256] width 58 height 50
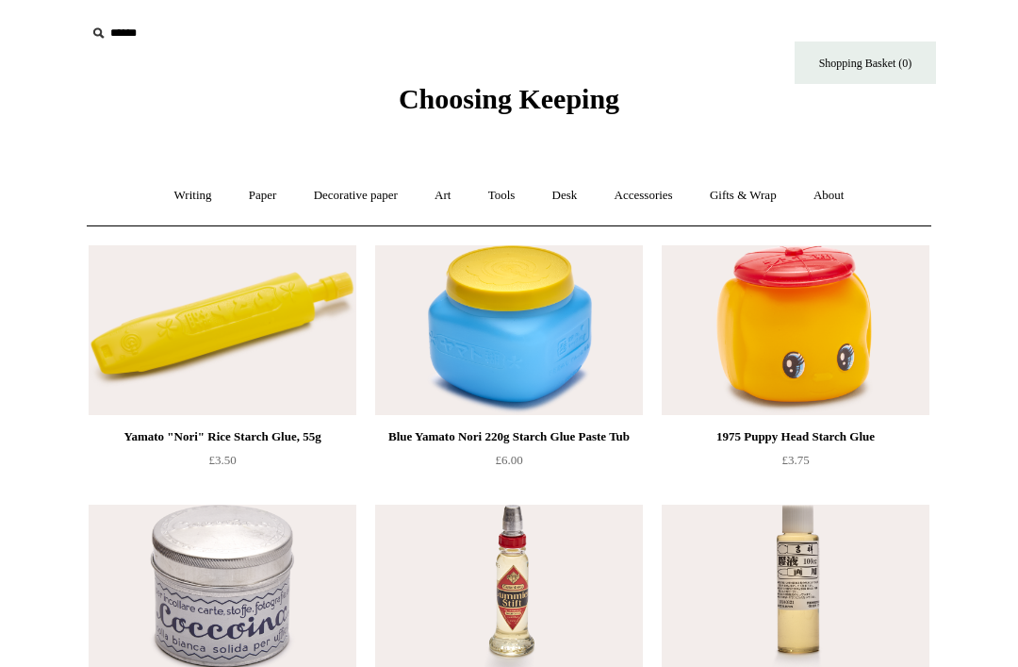
click at [522, 199] on link "Tools +" at bounding box center [501, 196] width 61 height 50
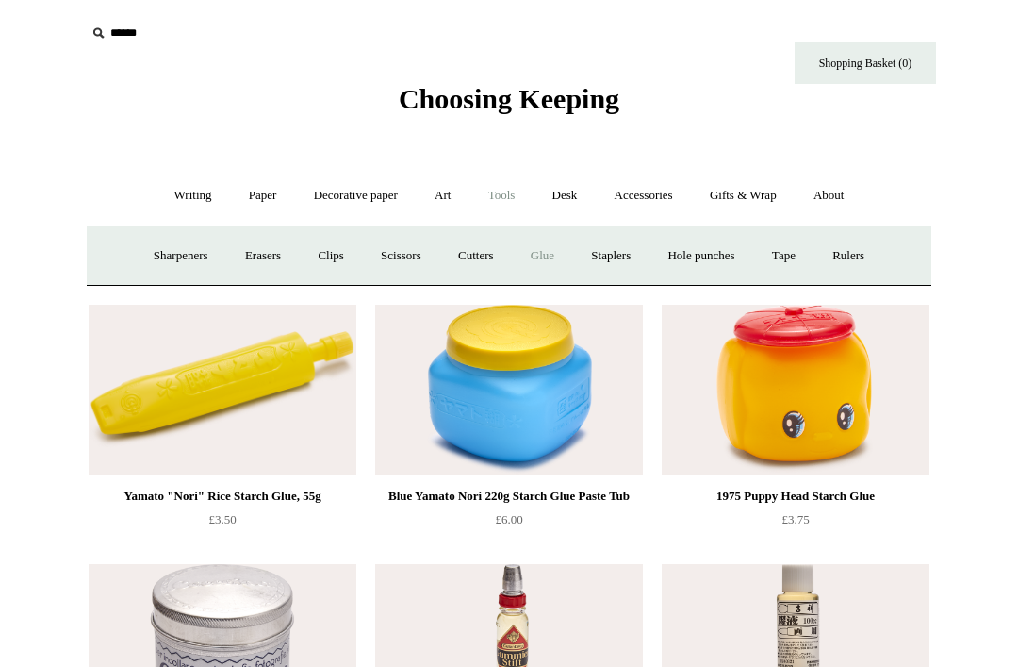
click at [588, 194] on link "Desk +" at bounding box center [564, 196] width 59 height 50
click at [611, 258] on link "Desk Accessories" at bounding box center [589, 256] width 120 height 50
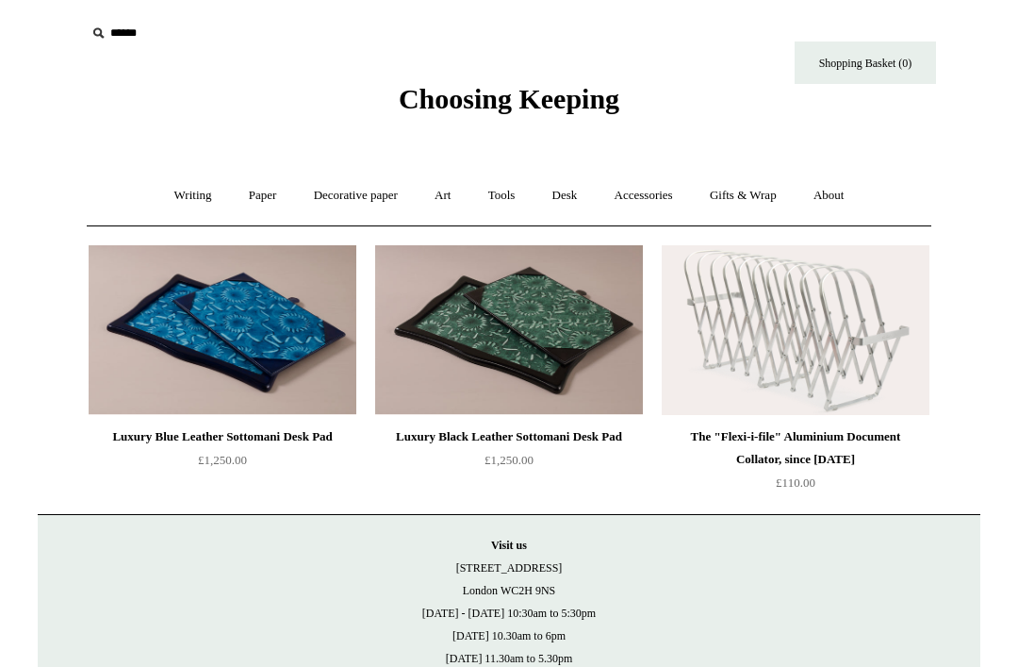
click at [185, 209] on link "Writing +" at bounding box center [193, 196] width 72 height 50
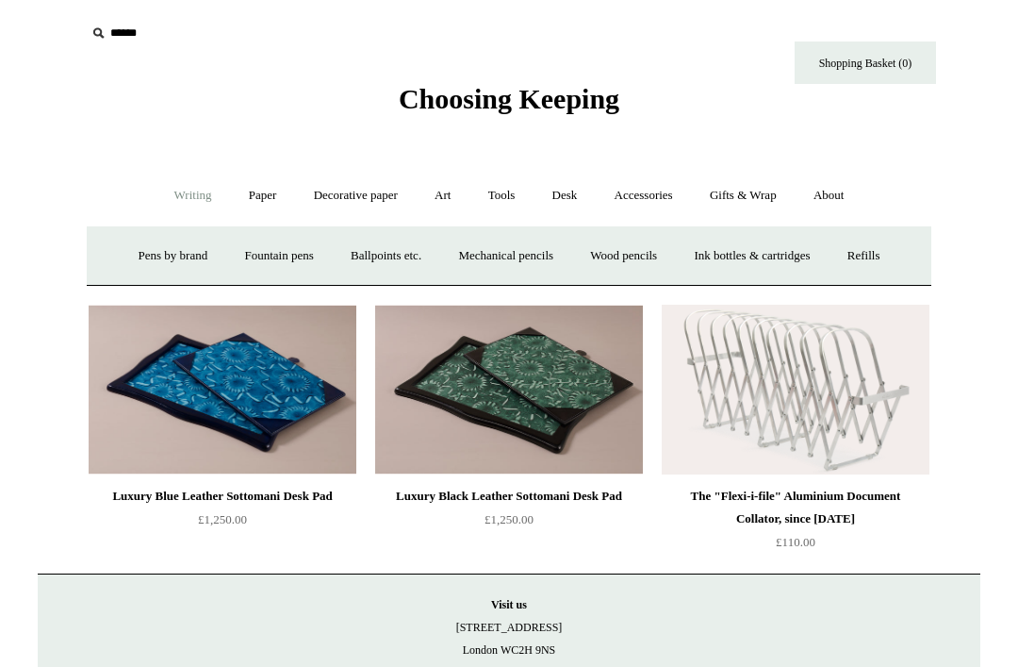
click at [642, 248] on link "Wood pencils +" at bounding box center [623, 256] width 101 height 50
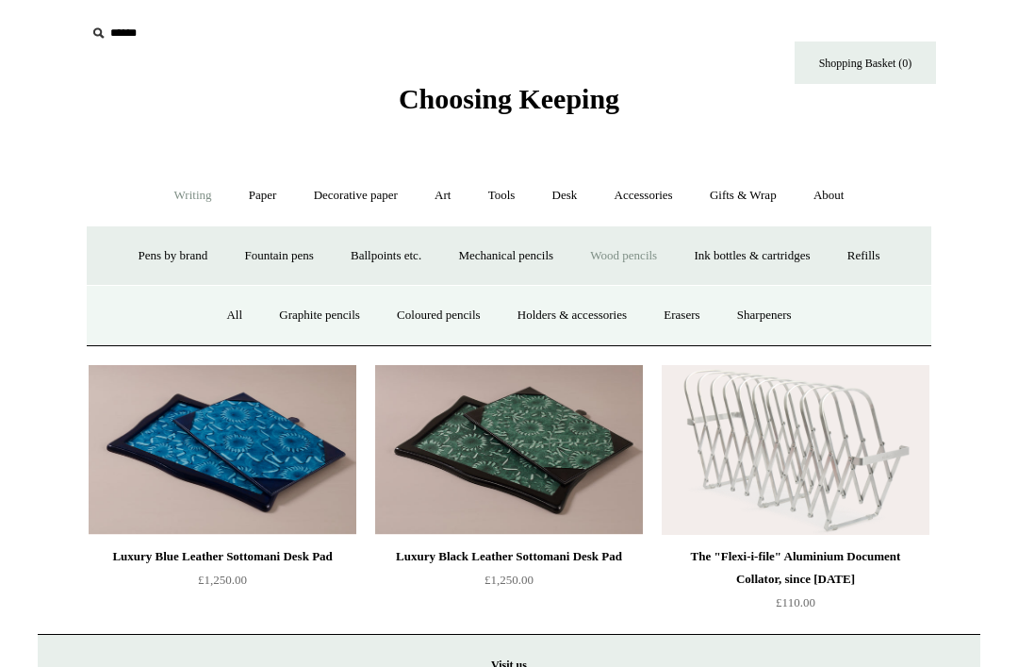
click at [209, 313] on link "All" at bounding box center [234, 315] width 50 height 50
